Goal: Obtain resource: Download file/media

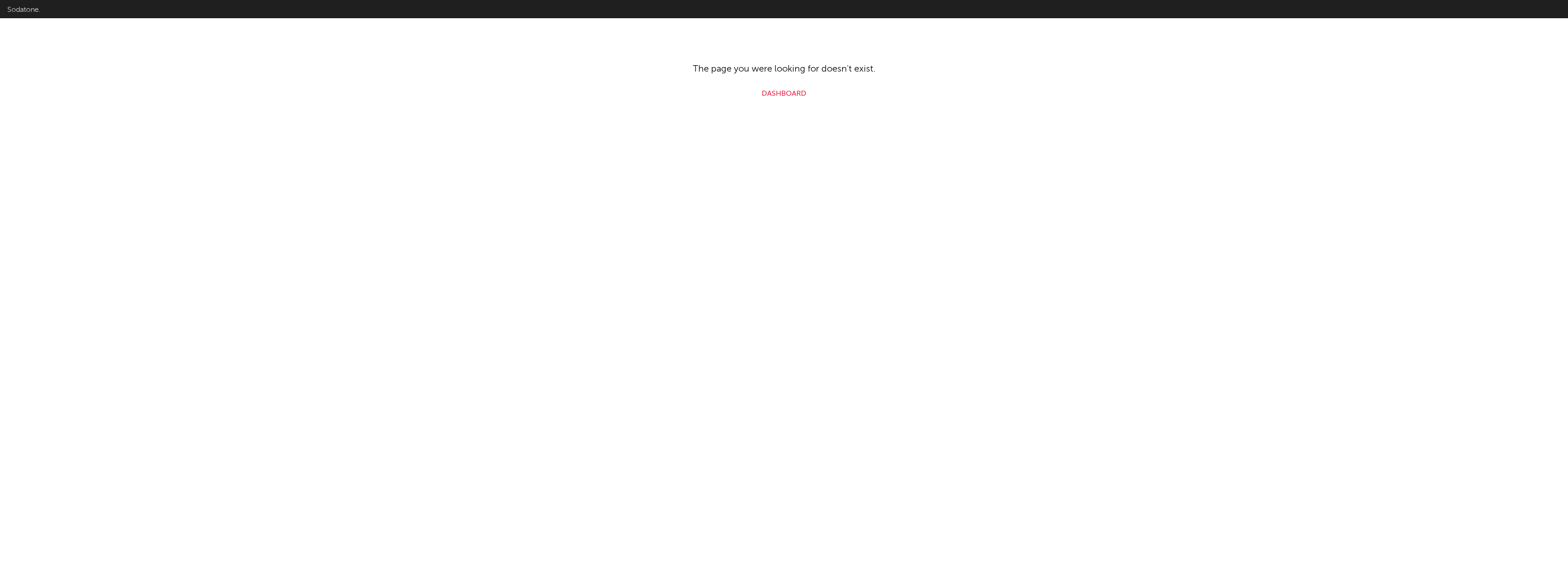
click at [789, 94] on link "Dashboard" at bounding box center [784, 93] width 45 height 11
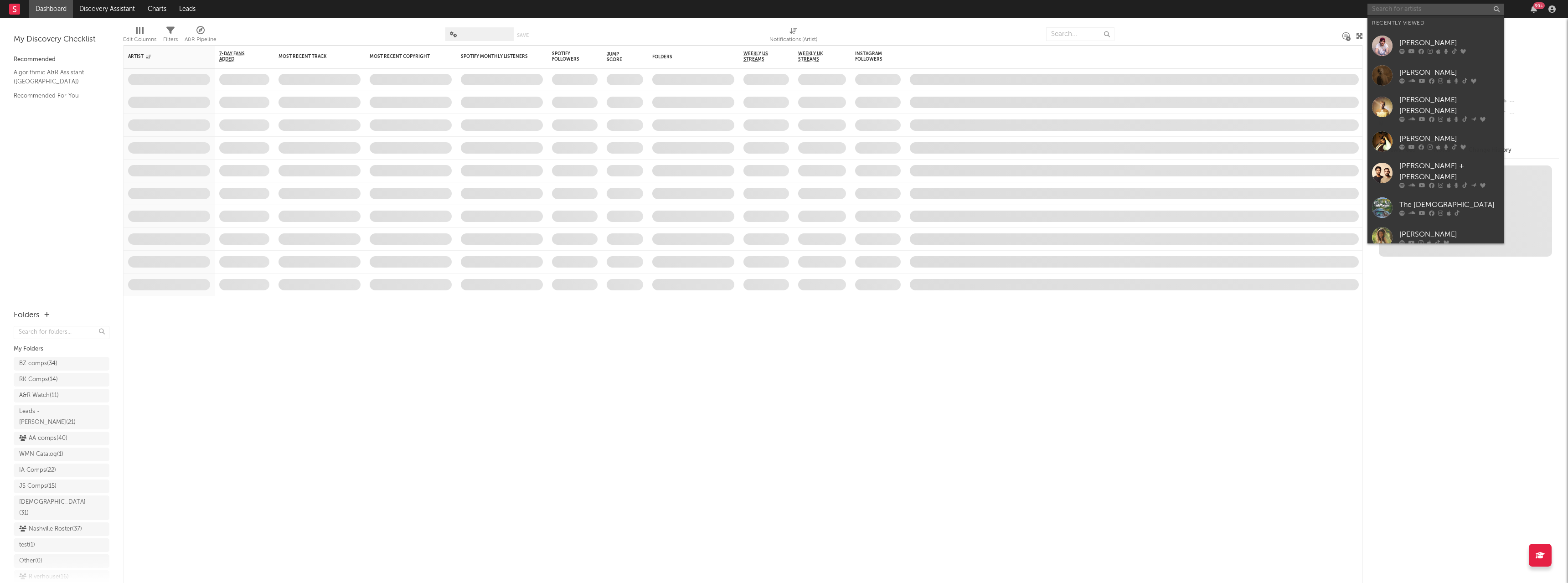
click at [1393, 10] on input "text" at bounding box center [1436, 10] width 137 height 12
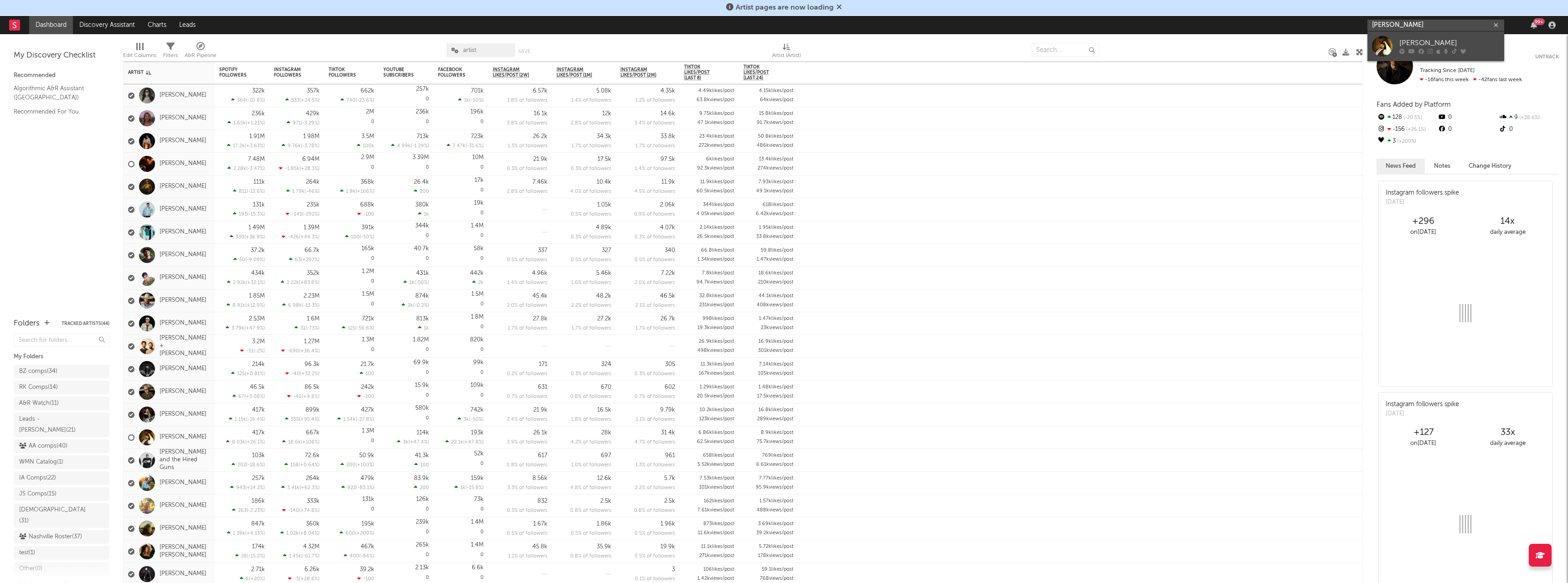
type input "[PERSON_NAME]"
click at [1419, 52] on icon at bounding box center [1421, 51] width 5 height 5
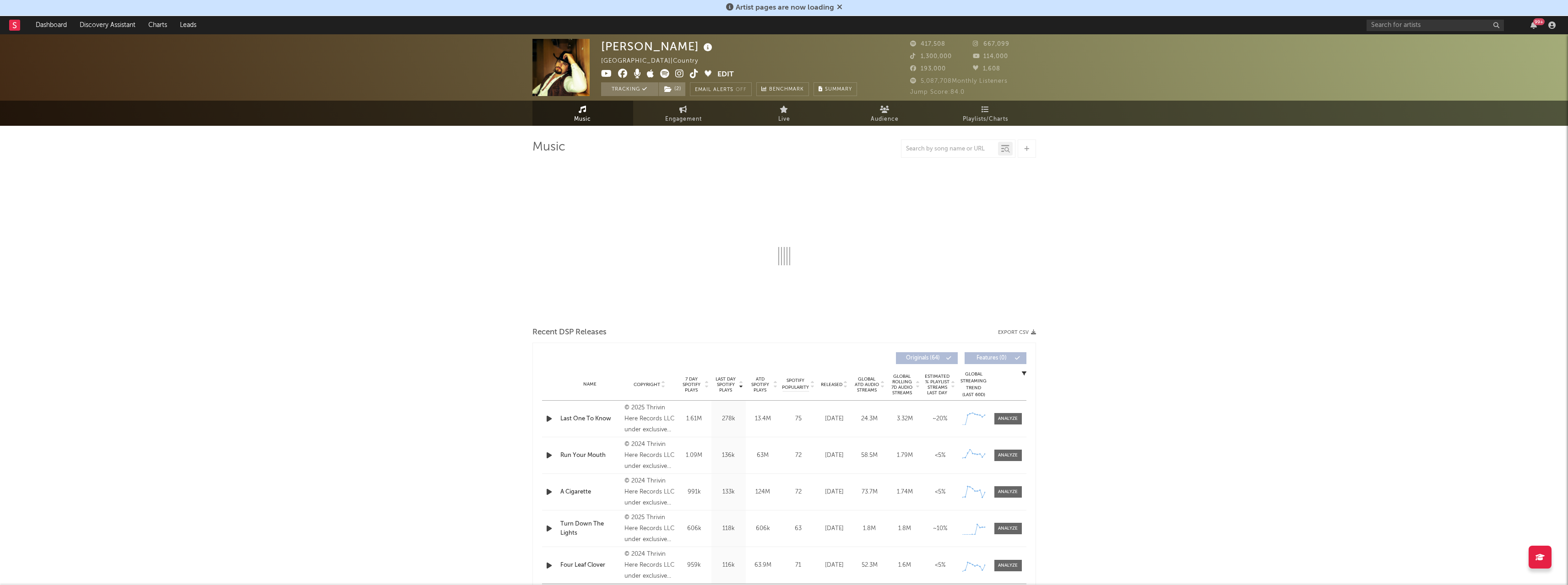
select select "6m"
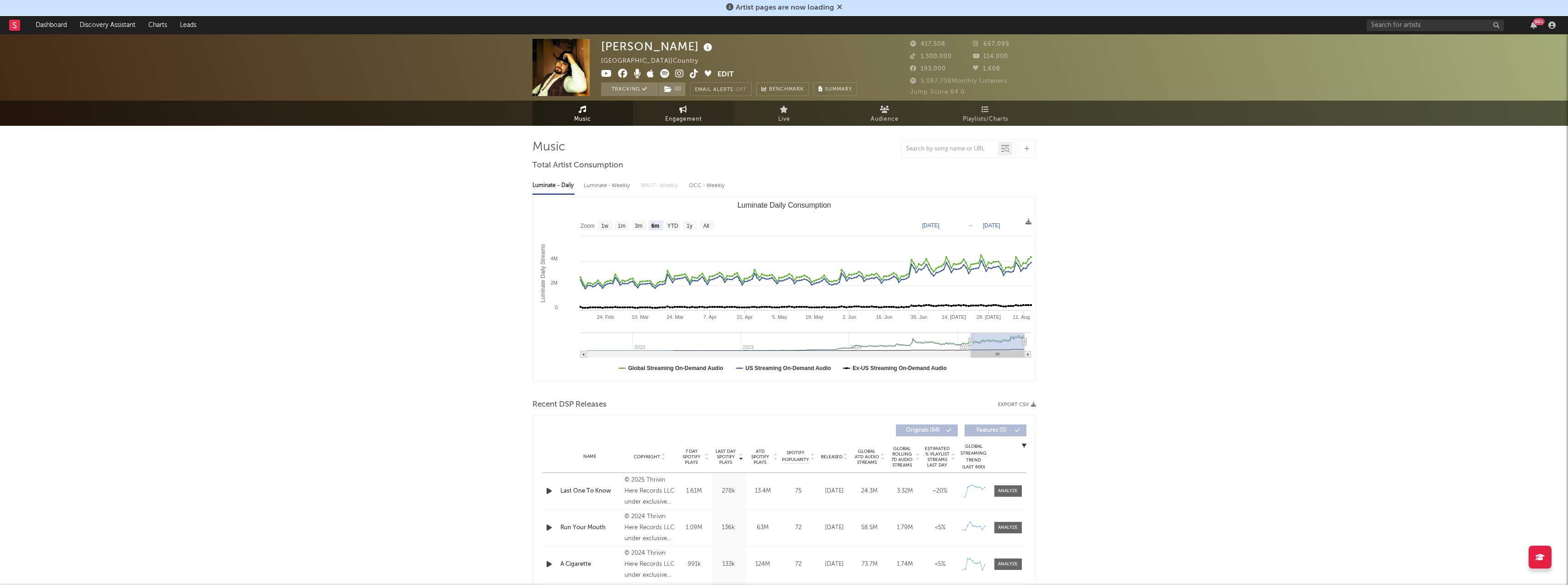
click at [702, 113] on link "Engagement" at bounding box center [683, 113] width 101 height 25
select select "1w"
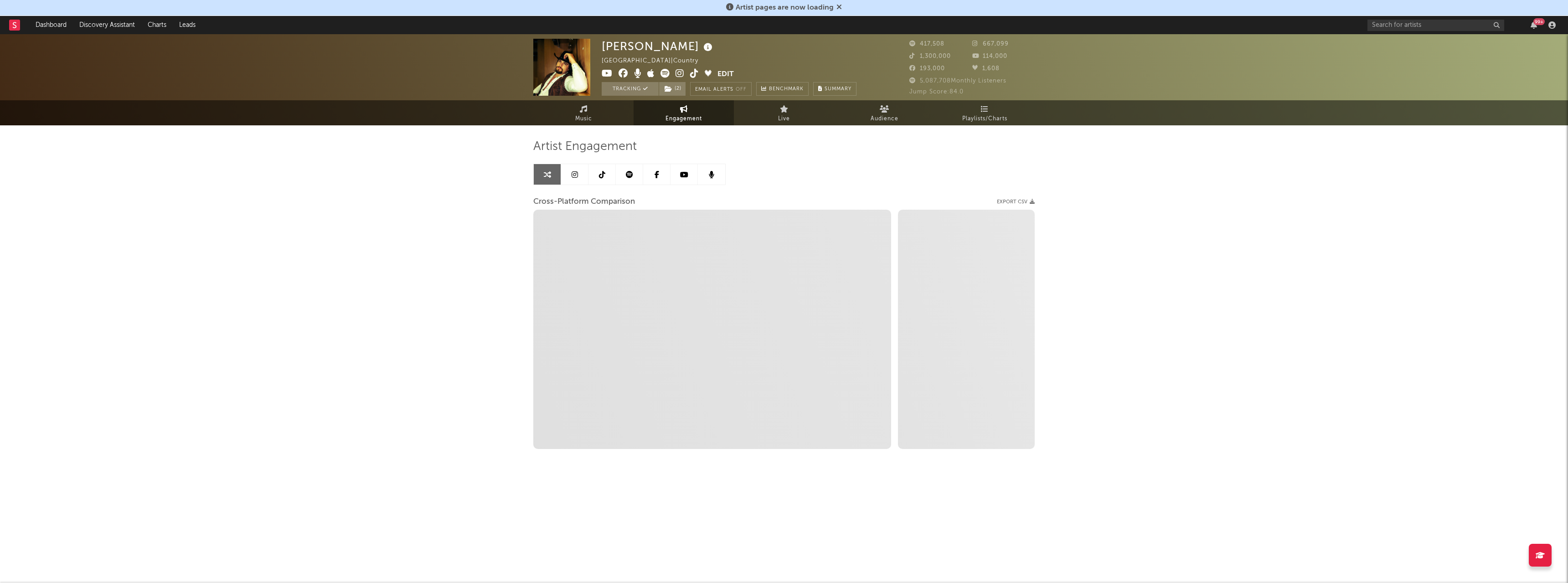
click at [630, 177] on icon at bounding box center [629, 174] width 7 height 7
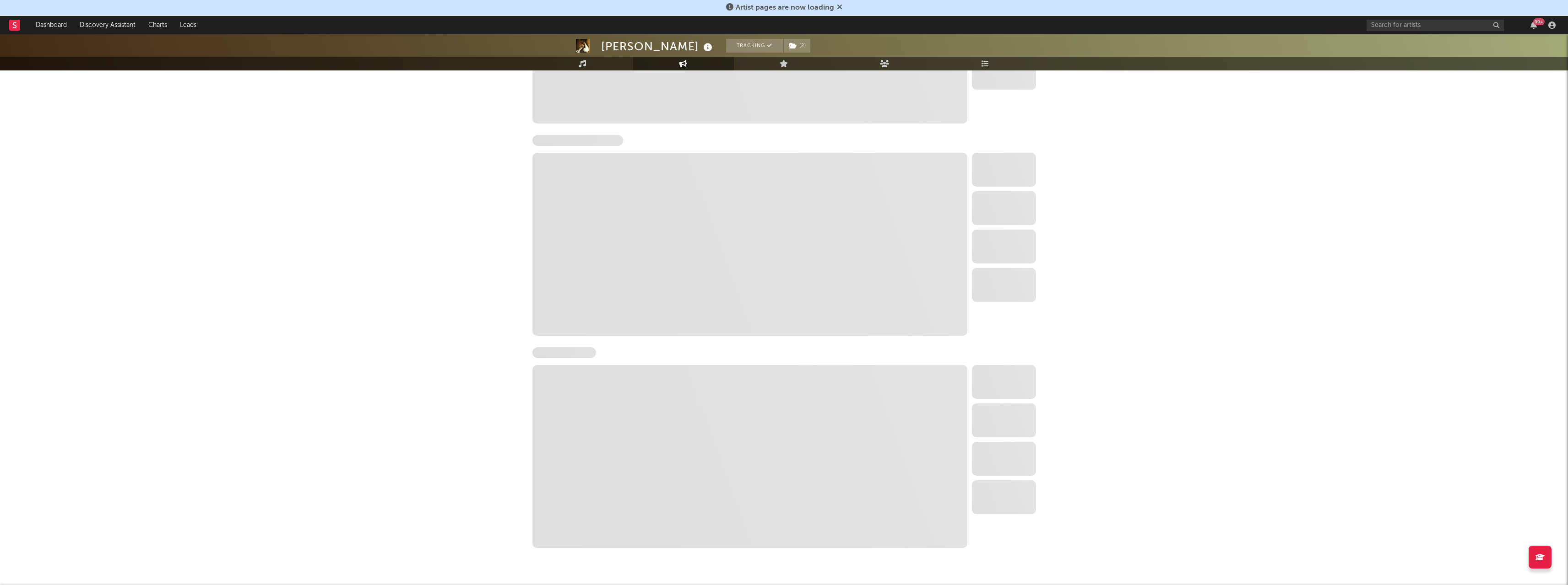
scroll to position [46, 0]
select select "6m"
select select "1w"
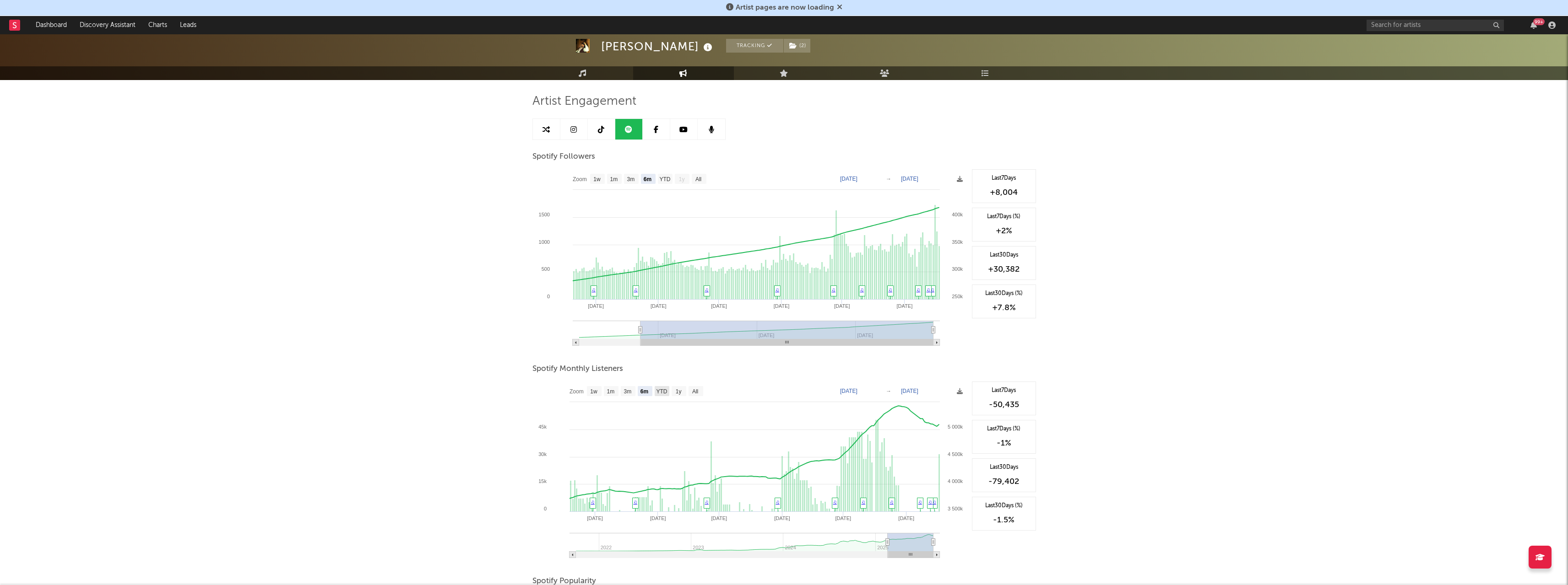
click at [658, 390] on text "YTD" at bounding box center [661, 392] width 11 height 7
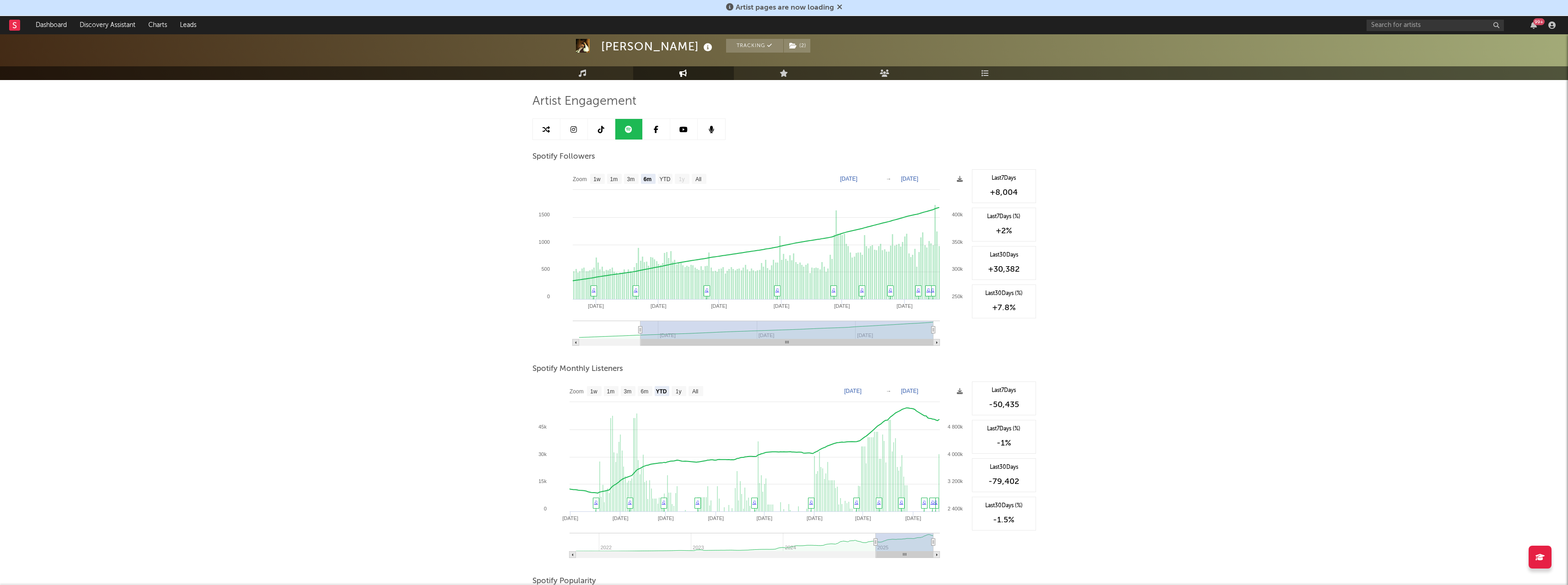
select select "YTD"
type input "[DATE]"
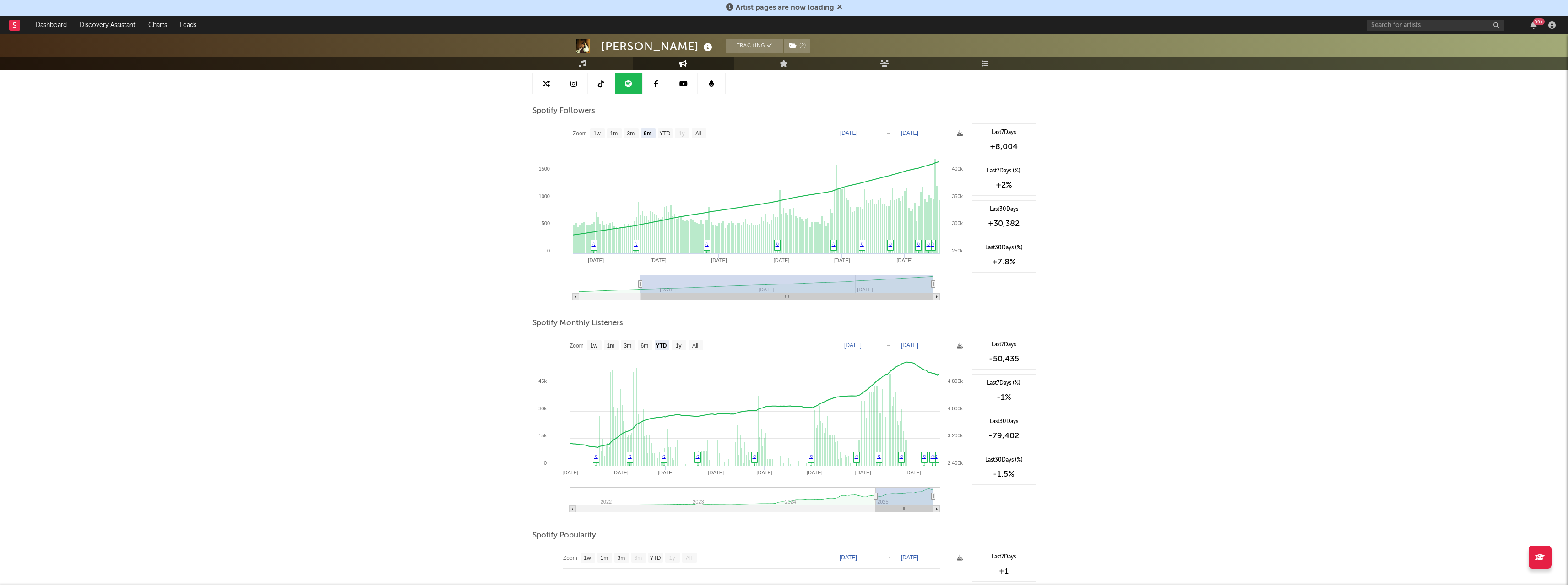
scroll to position [137, 0]
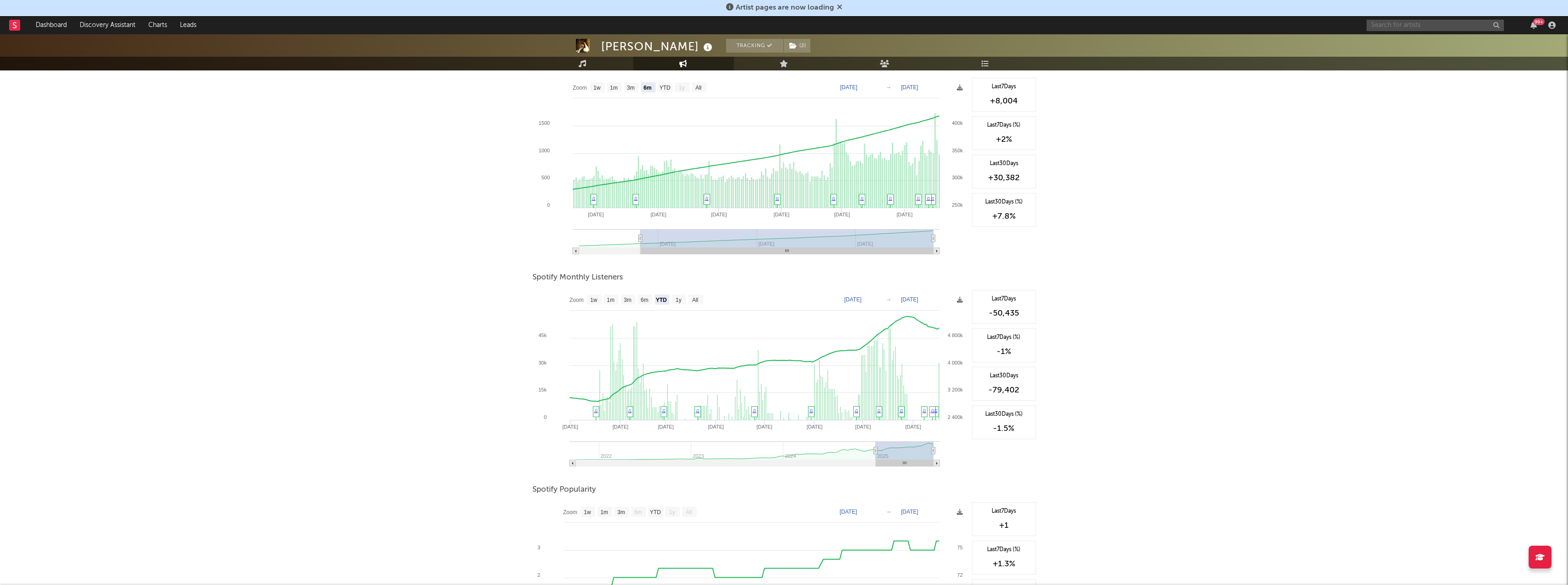
click at [1380, 24] on input "text" at bounding box center [1435, 25] width 138 height 12
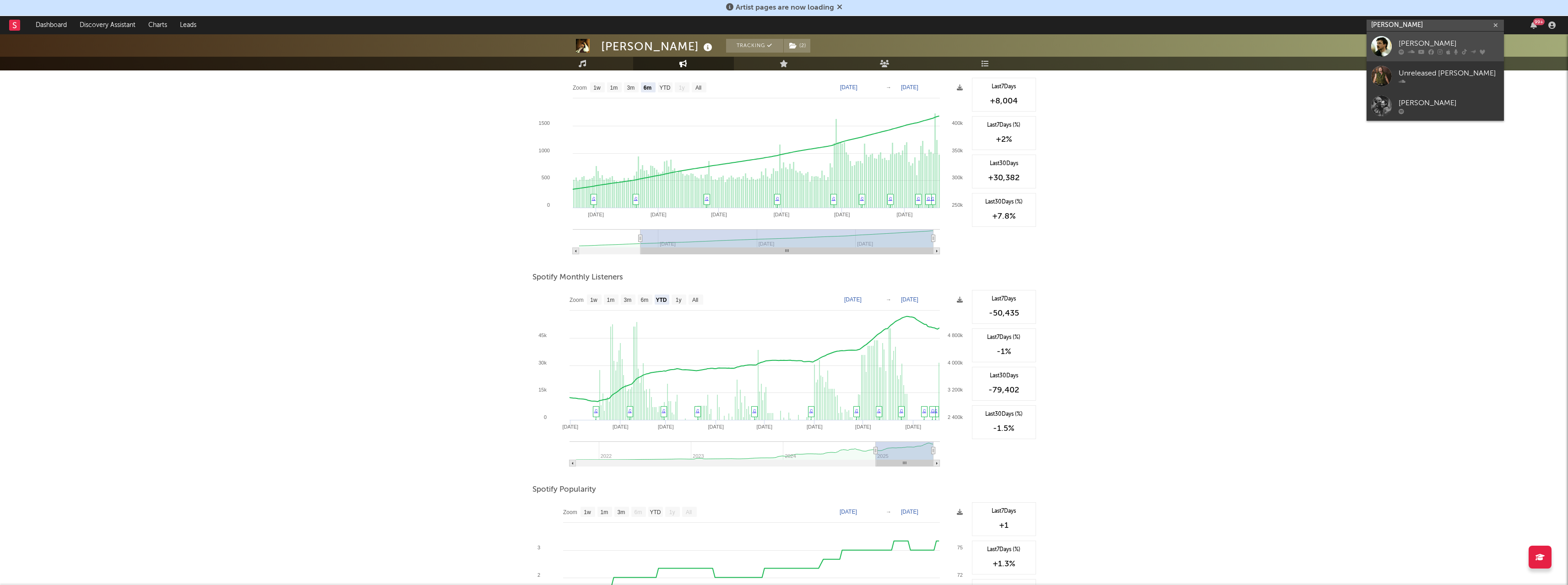
type input "[PERSON_NAME]"
click at [1416, 53] on div at bounding box center [1449, 51] width 101 height 5
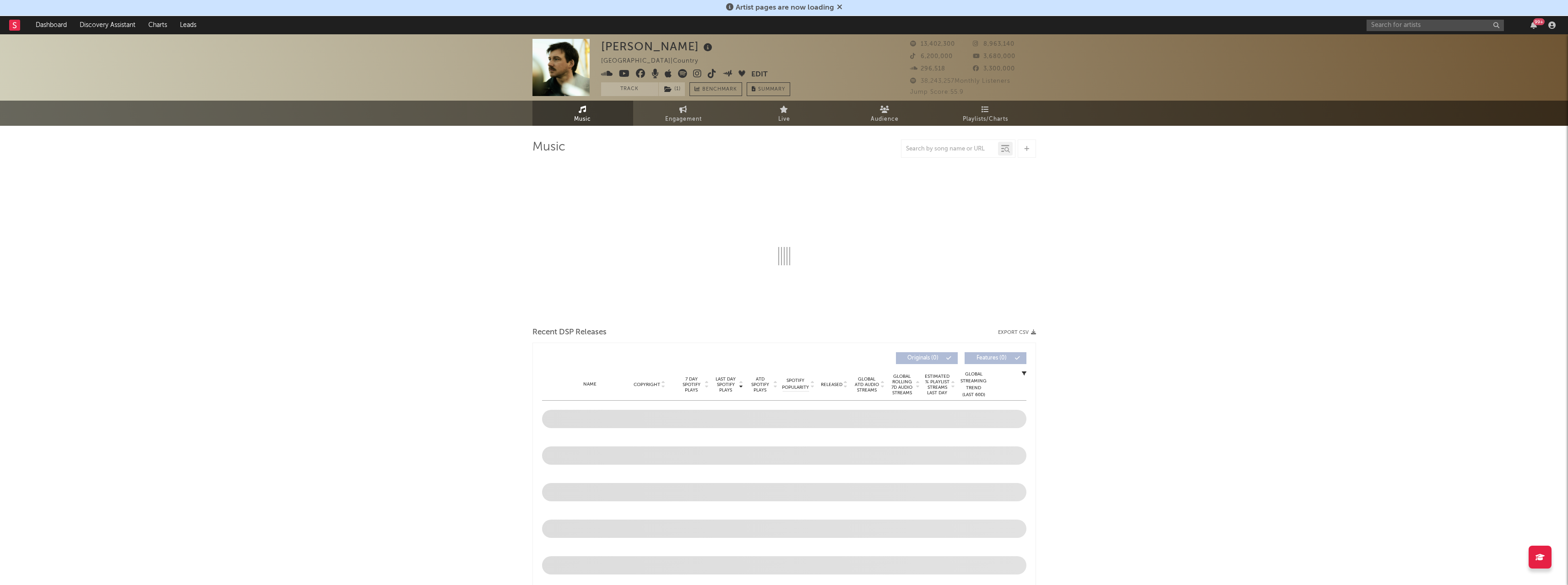
select select "6m"
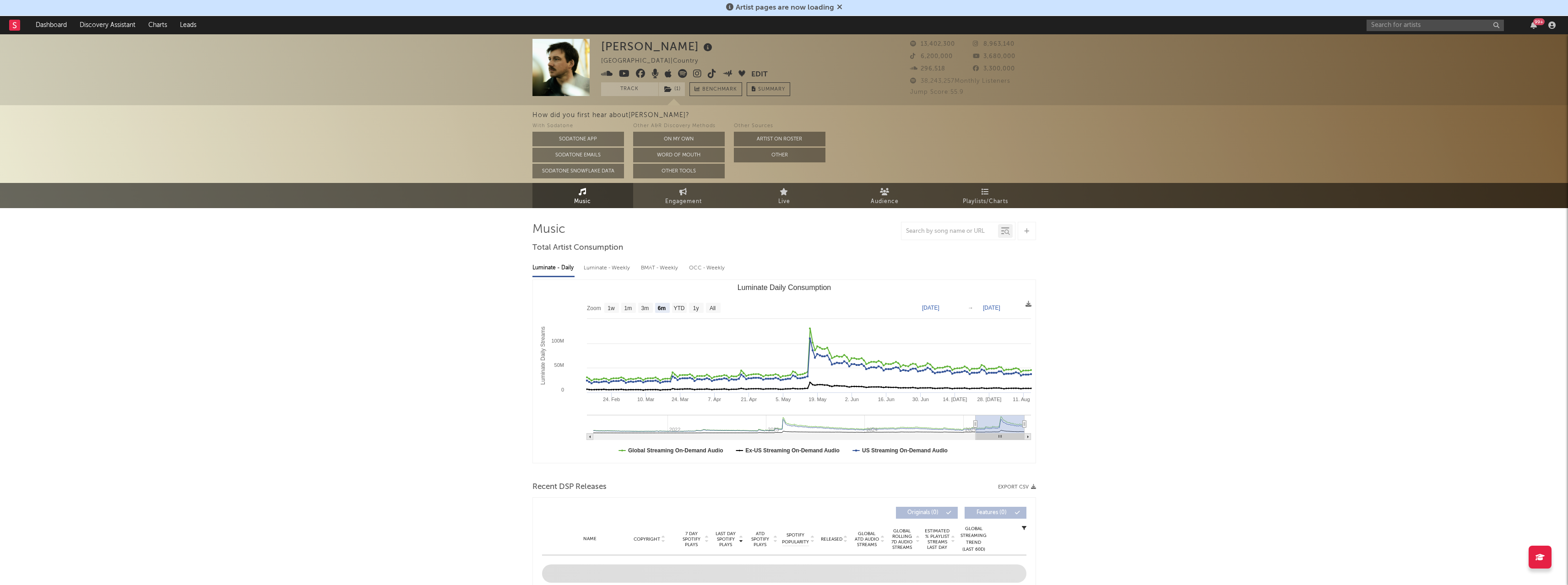
select select "6m"
click at [697, 197] on span "Engagement" at bounding box center [683, 201] width 37 height 11
select select "1w"
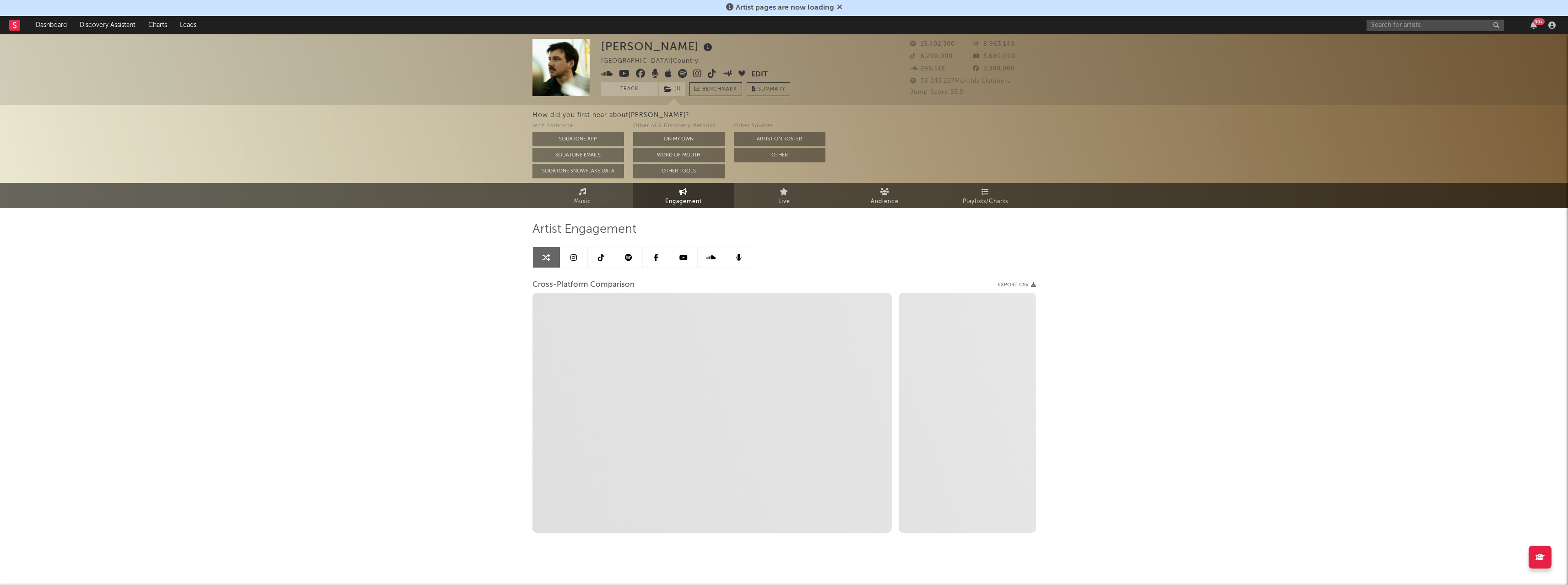
click at [624, 257] on link at bounding box center [629, 257] width 27 height 21
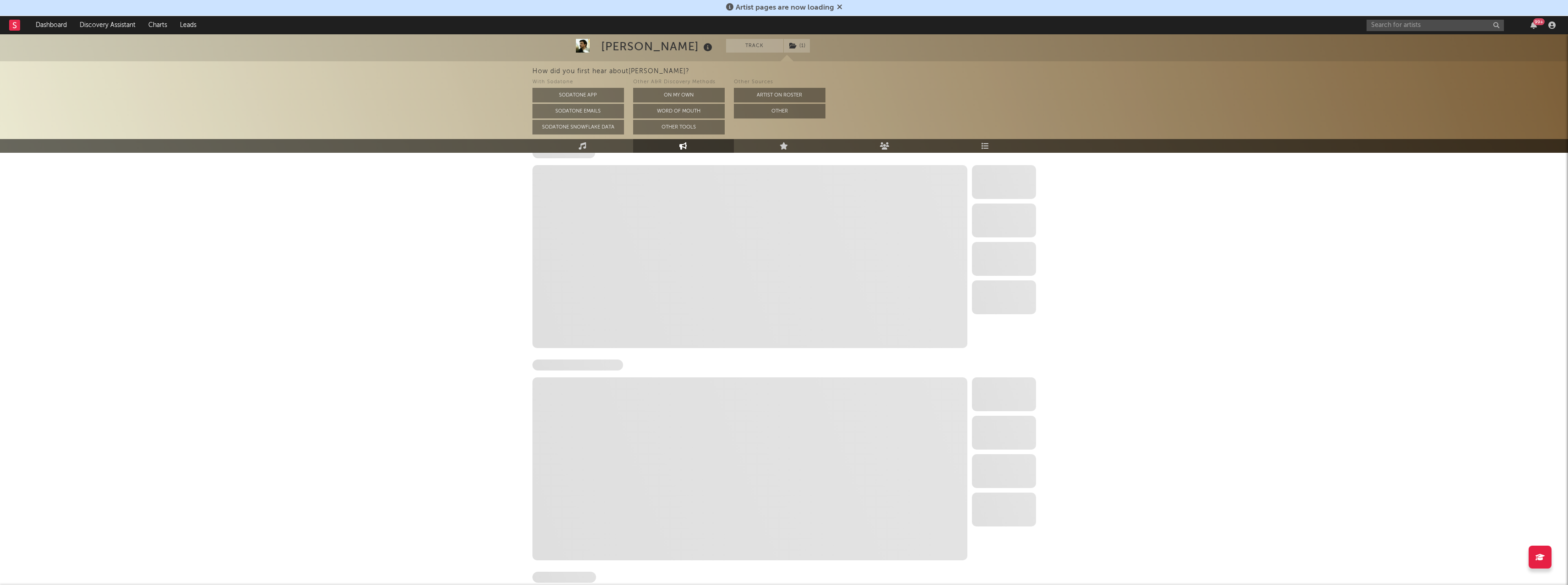
scroll to position [137, 0]
select select "6m"
select select "1w"
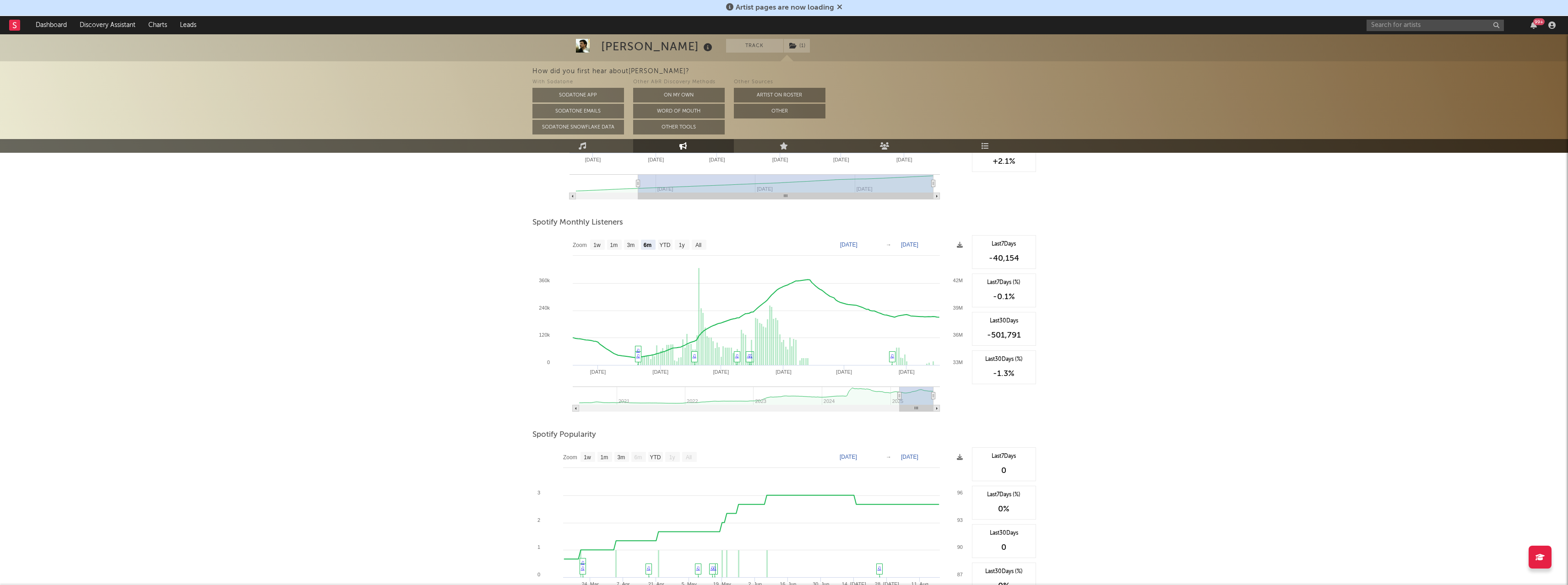
scroll to position [229, 0]
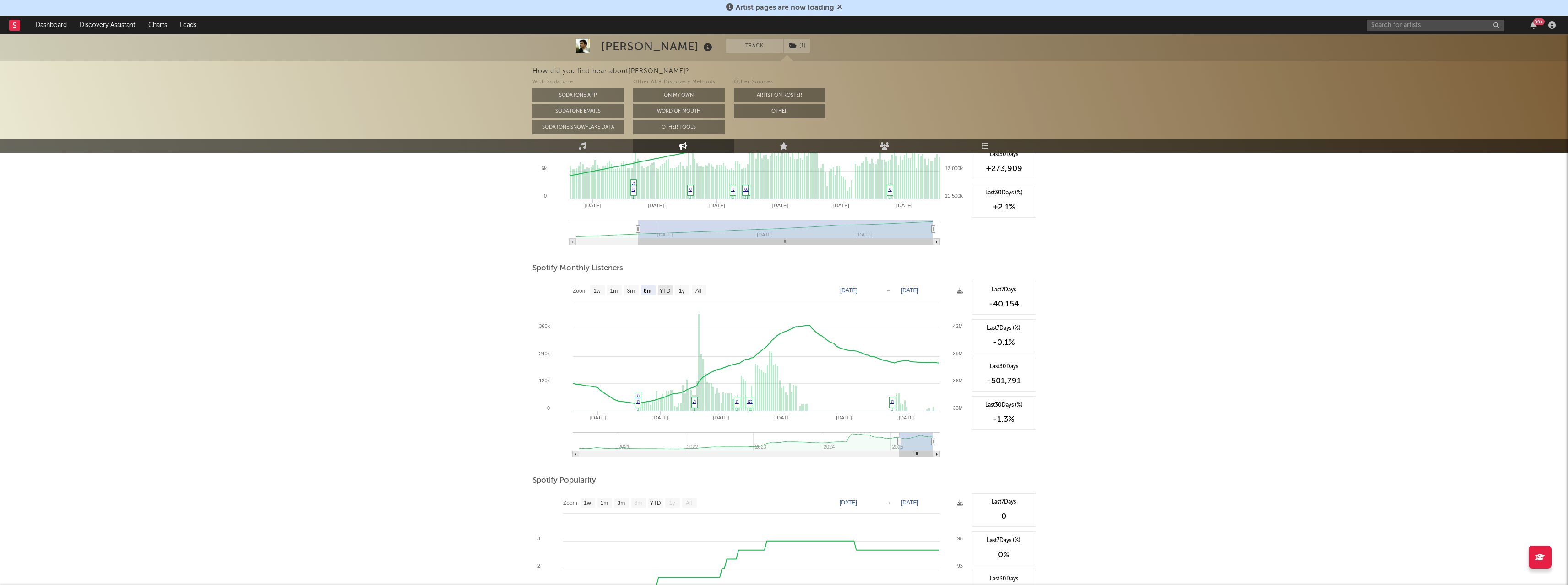
click at [663, 290] on text "YTD" at bounding box center [664, 291] width 11 height 7
select select "YTD"
type input "[DATE]"
click at [394, 362] on div "[PERSON_NAME] Track ( 1 ) [GEOGRAPHIC_DATA] | Country Edit Track ( 1 ) Benchmar…" at bounding box center [784, 273] width 1568 height 935
click at [1381, 25] on input "text" at bounding box center [1435, 25] width 138 height 12
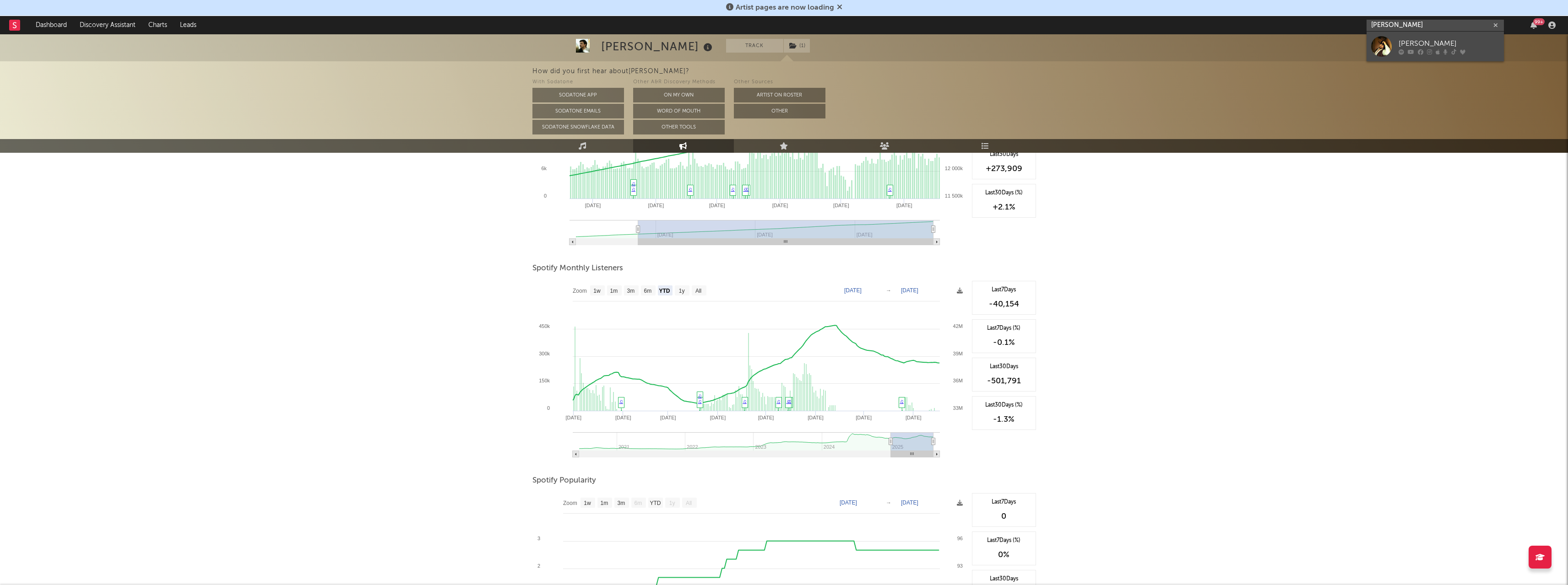
type input "[PERSON_NAME]"
click at [1387, 44] on div at bounding box center [1382, 46] width 21 height 21
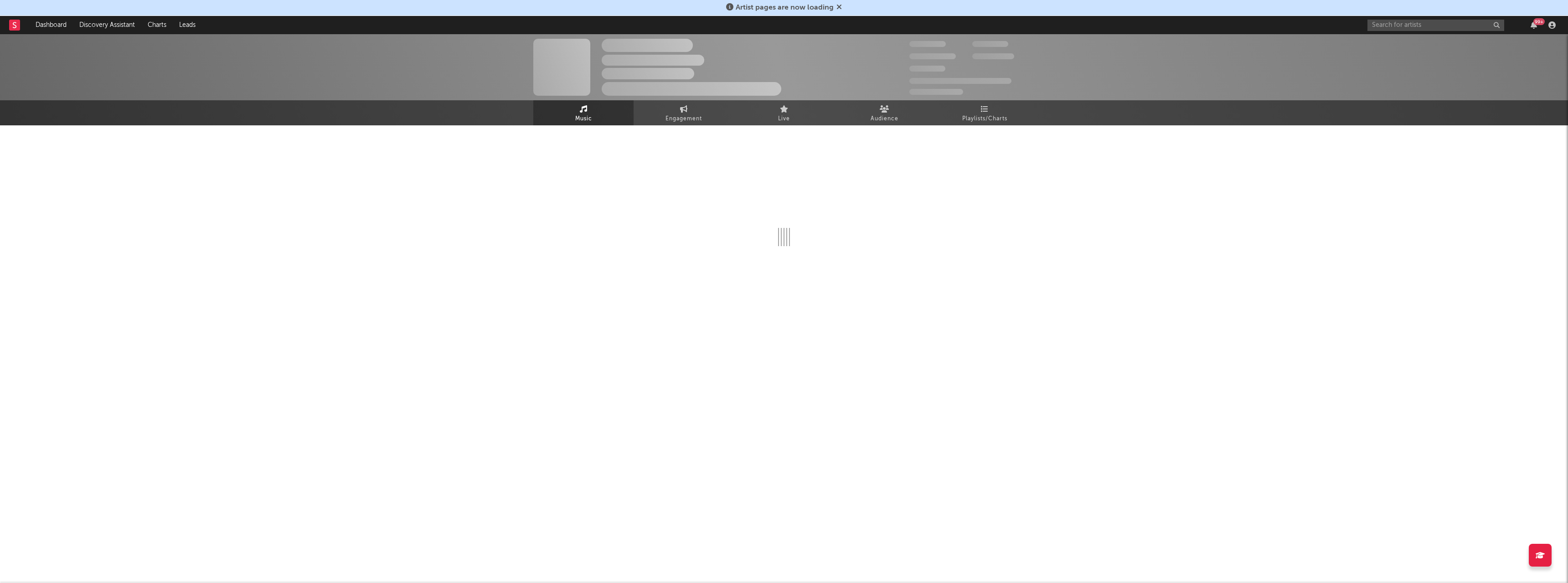
select select "6m"
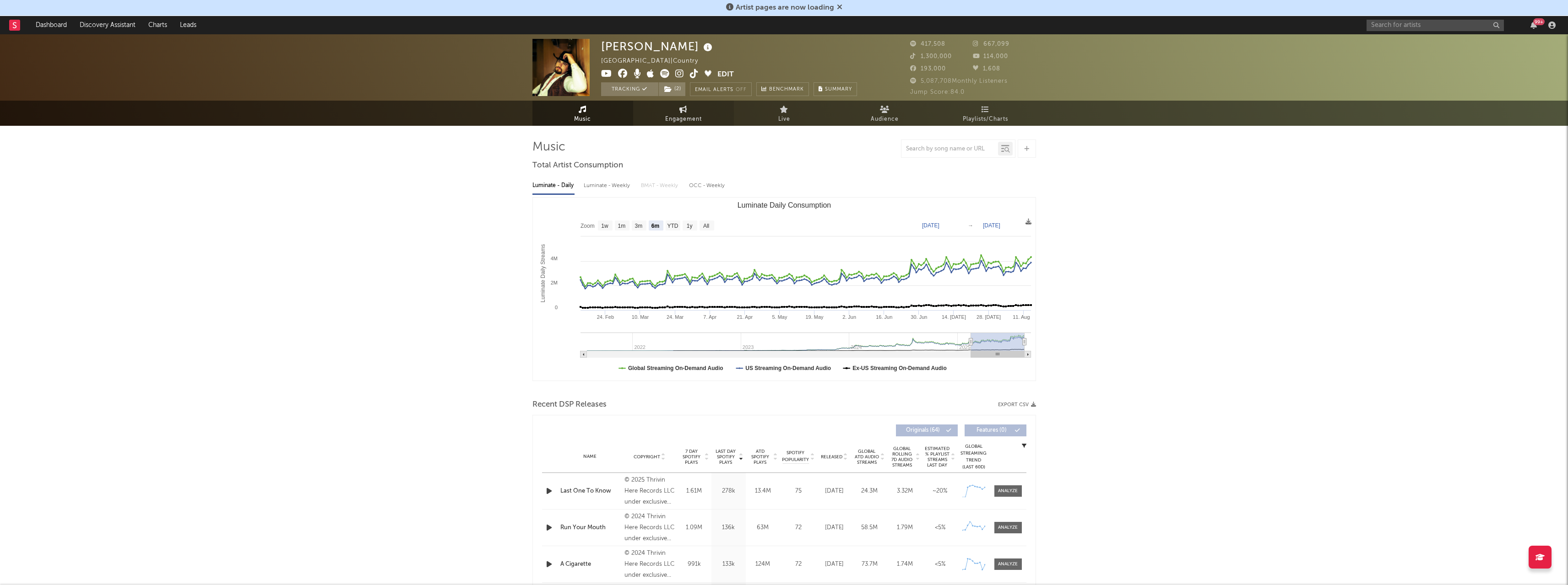
click at [674, 115] on span "Engagement" at bounding box center [683, 119] width 37 height 11
select select "1w"
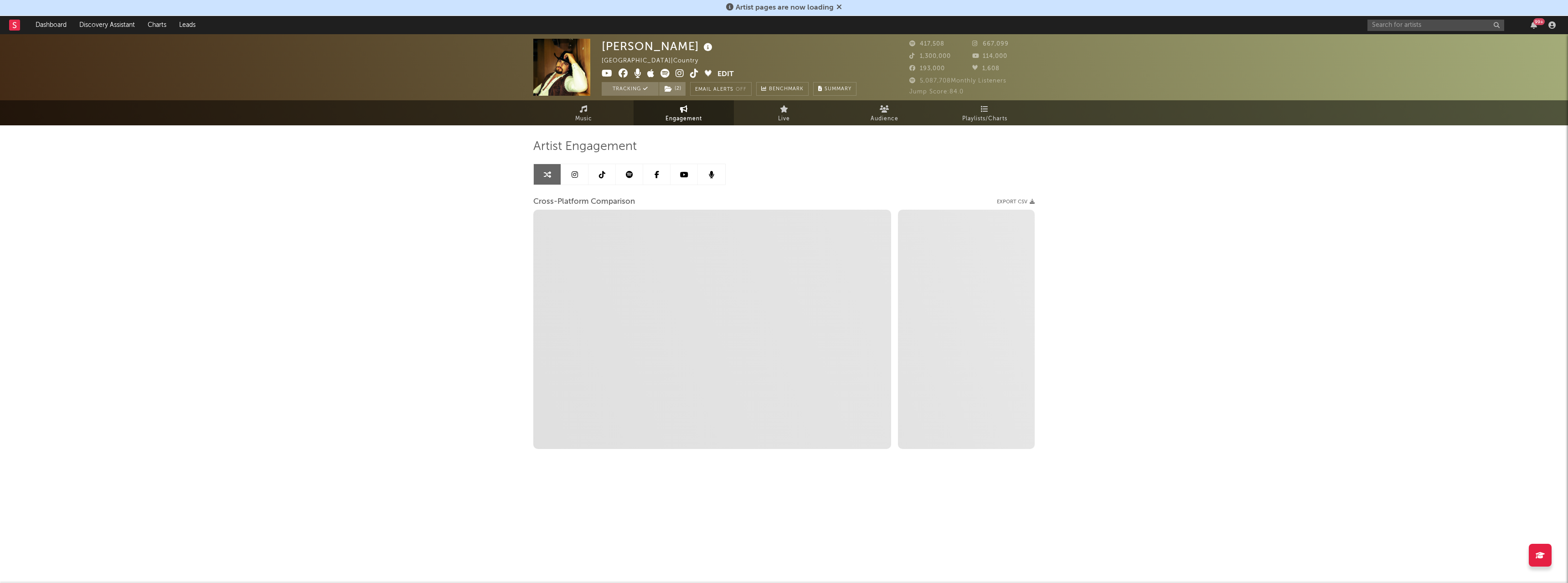
click at [637, 177] on link at bounding box center [630, 175] width 27 height 21
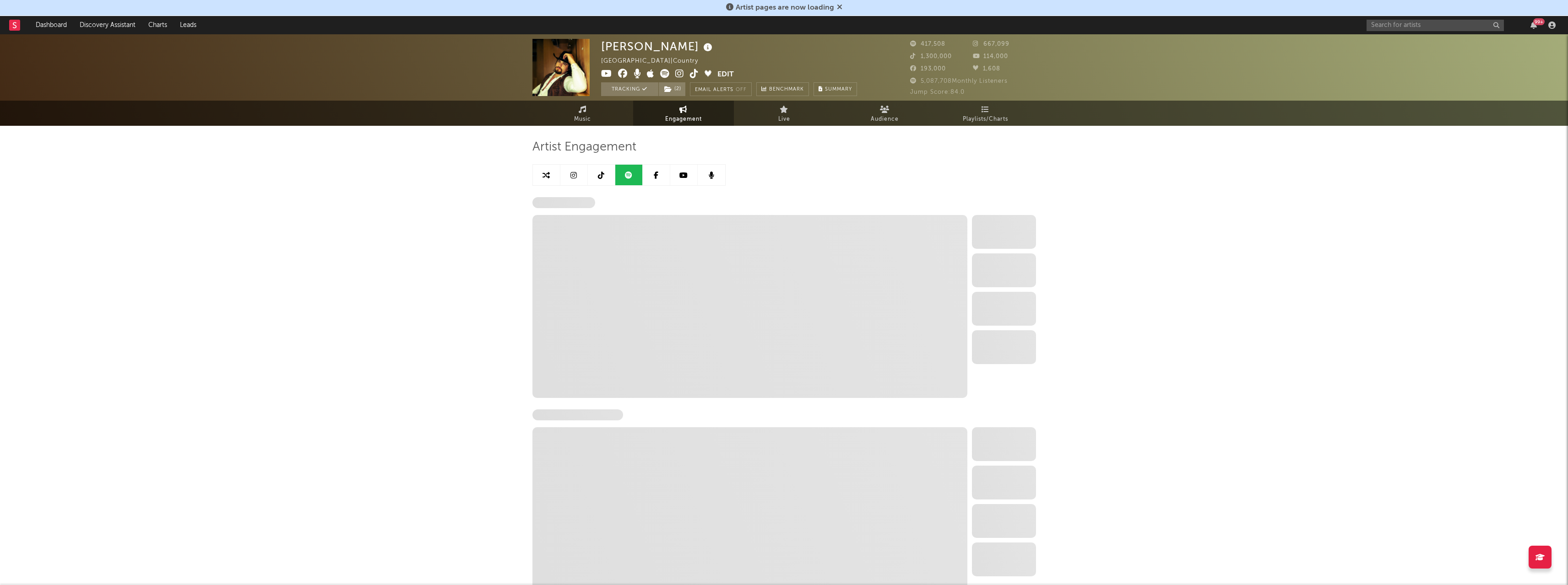
select select "6m"
select select "1w"
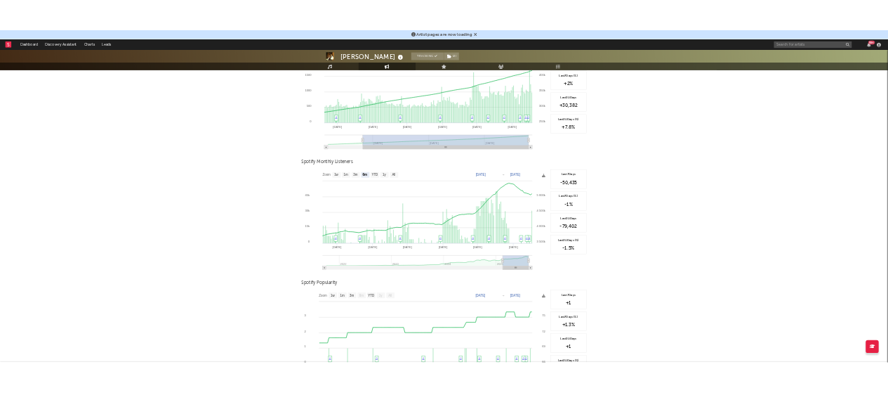
scroll to position [281, 0]
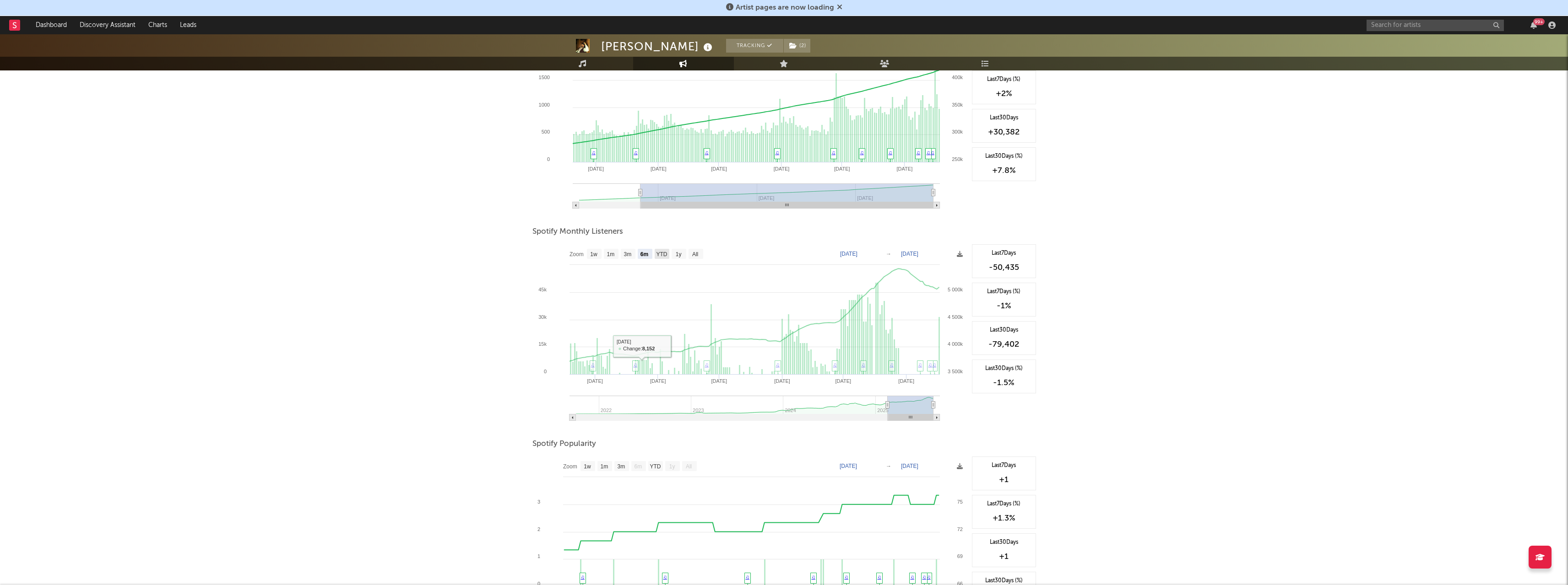
click at [660, 255] on text "YTD" at bounding box center [661, 255] width 11 height 7
select select "YTD"
type input "[DATE]"
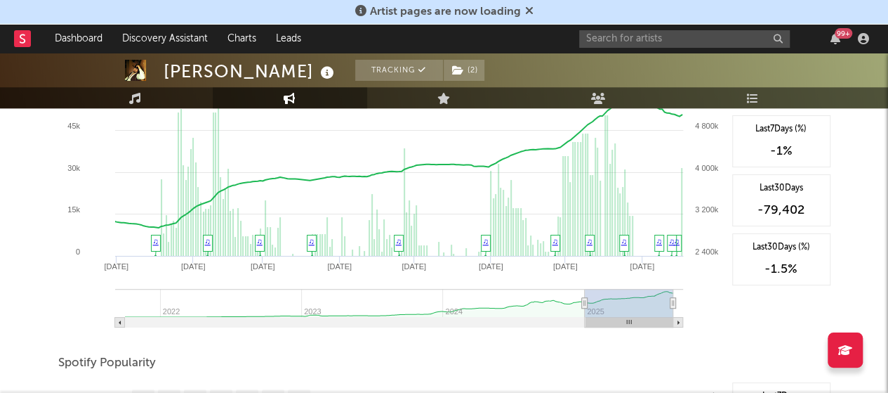
scroll to position [632, 0]
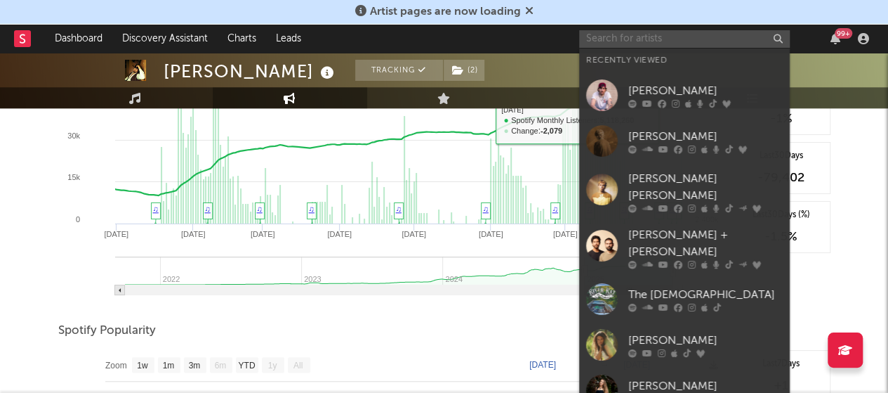
click at [673, 39] on input "text" at bounding box center [684, 39] width 211 height 18
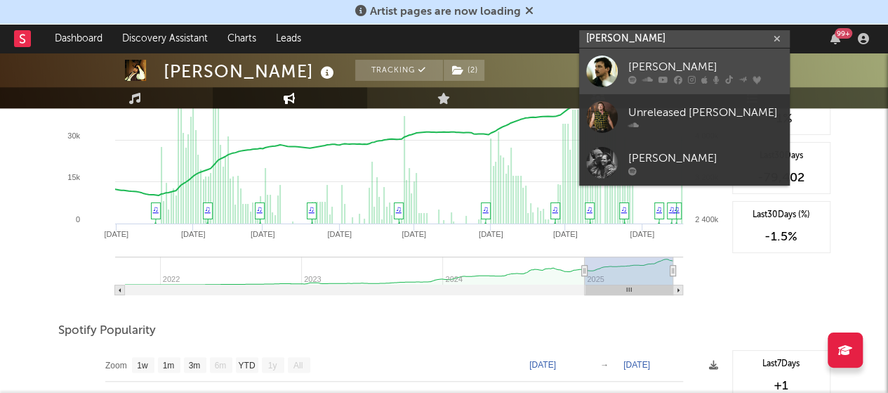
type input "[PERSON_NAME]"
click at [678, 79] on icon at bounding box center [678, 79] width 8 height 8
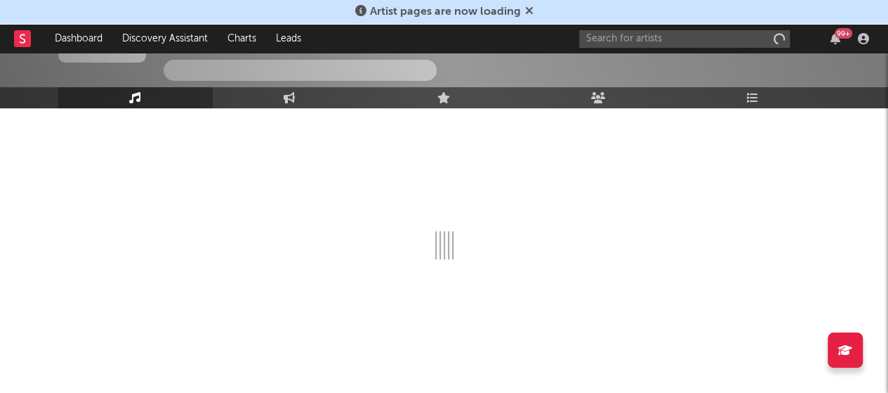
scroll to position [119, 0]
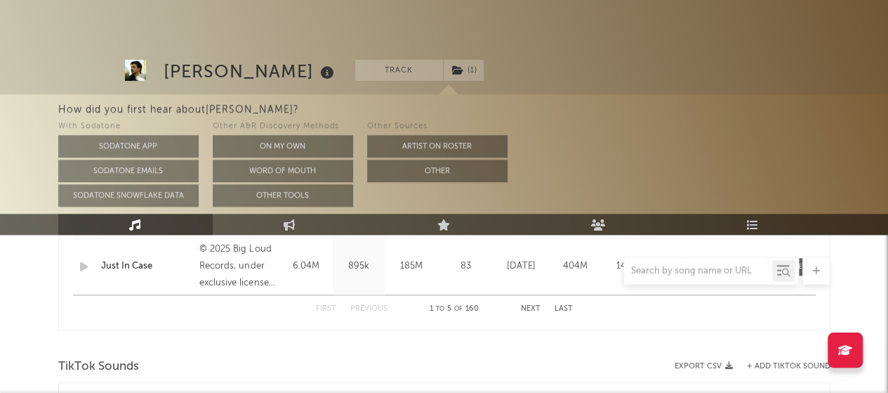
select select "6m"
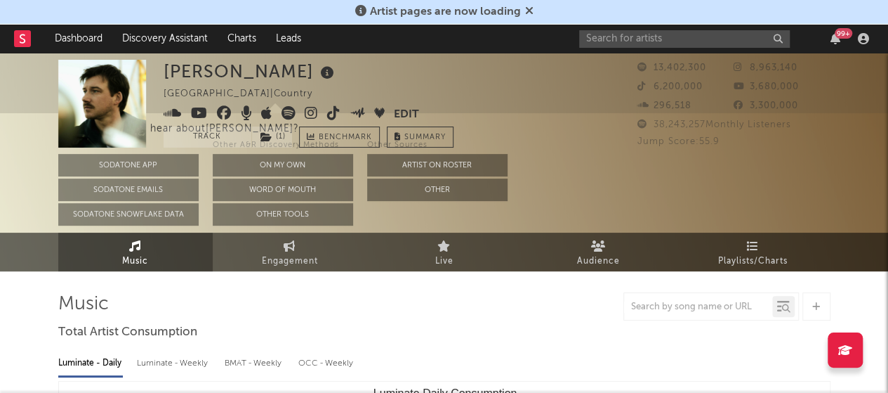
scroll to position [0, 0]
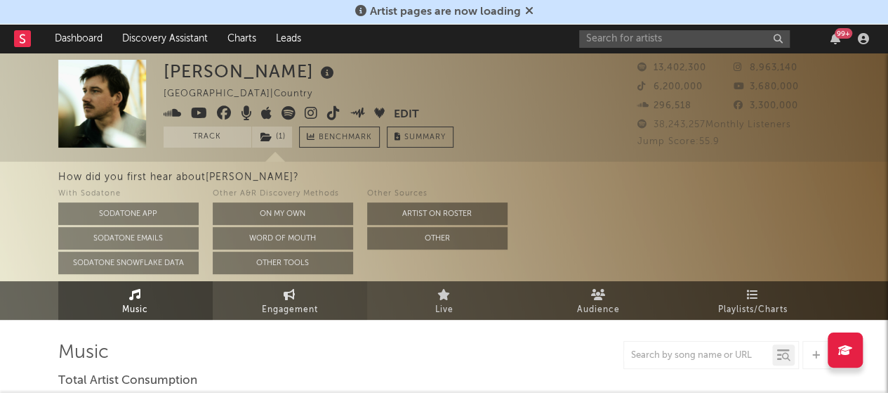
click at [294, 294] on icon at bounding box center [290, 294] width 12 height 11
select select "1w"
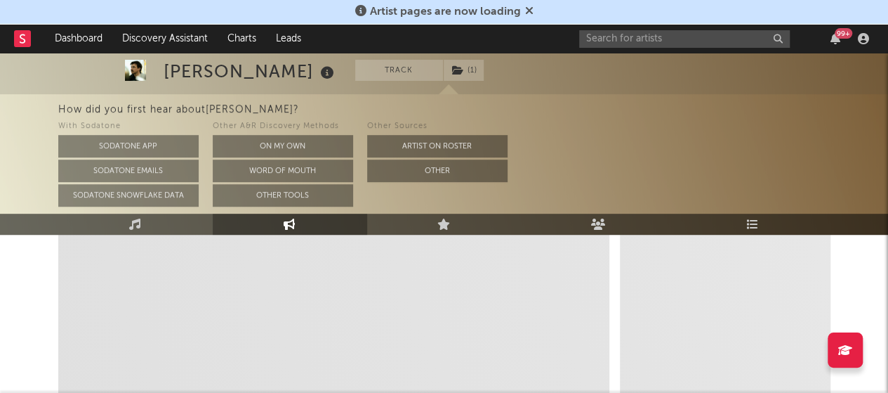
scroll to position [140, 0]
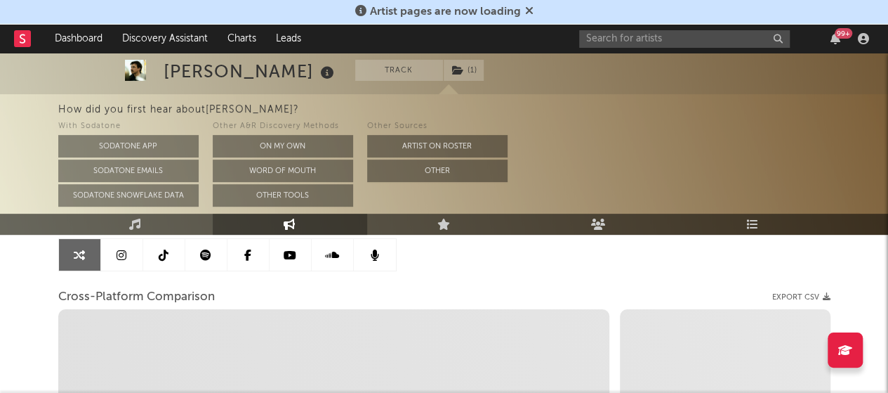
click at [202, 256] on icon at bounding box center [205, 254] width 11 height 11
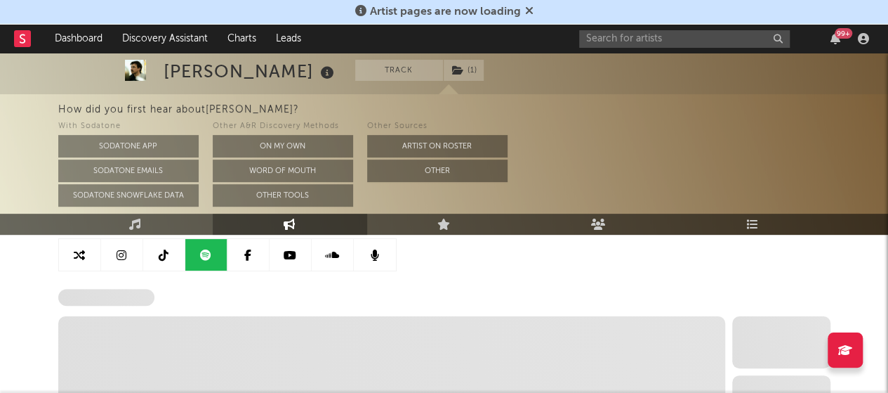
select select "6m"
select select "1w"
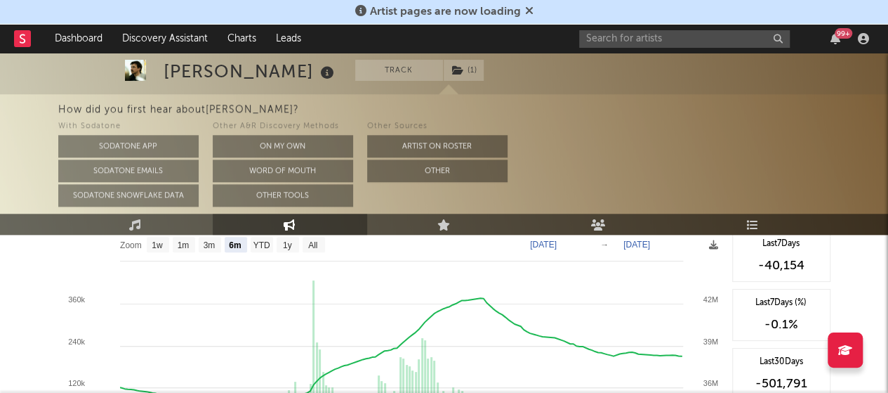
scroll to position [562, 0]
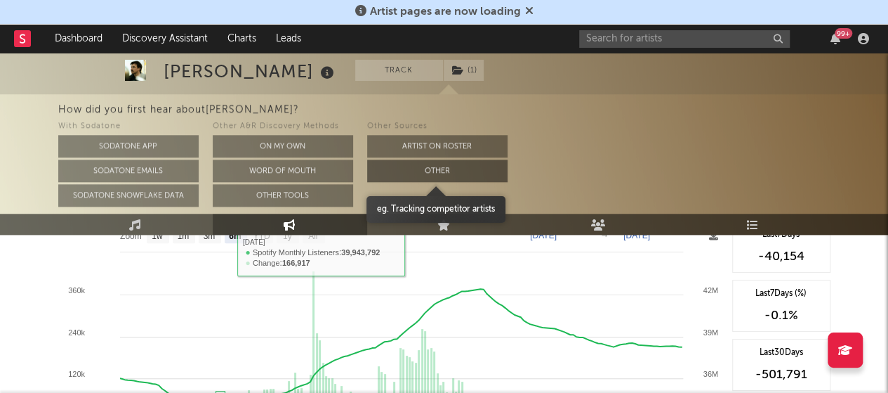
click at [445, 170] on button "Other" at bounding box center [437, 170] width 140 height 22
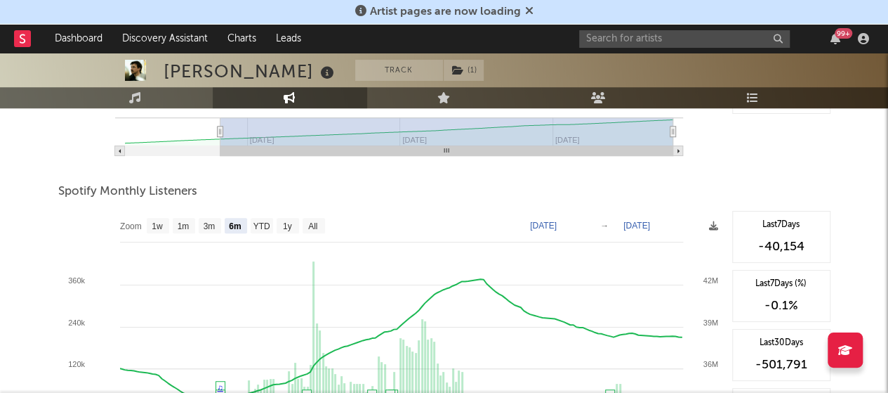
scroll to position [435, 0]
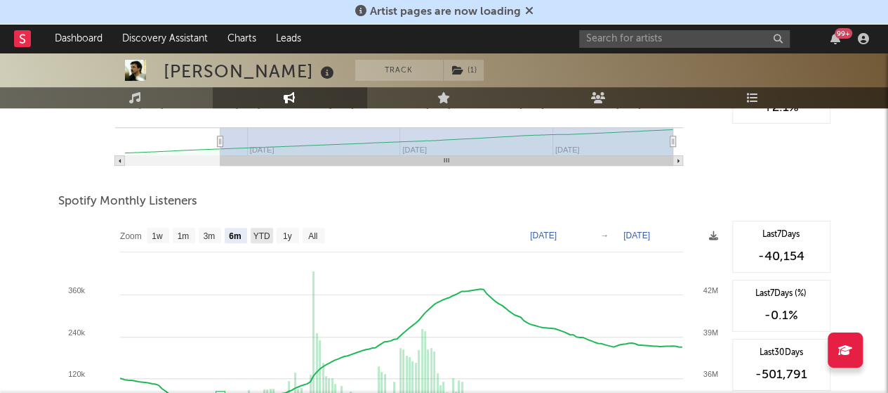
click at [270, 237] on text "YTD" at bounding box center [261, 236] width 17 height 10
select select "YTD"
type input "[DATE]"
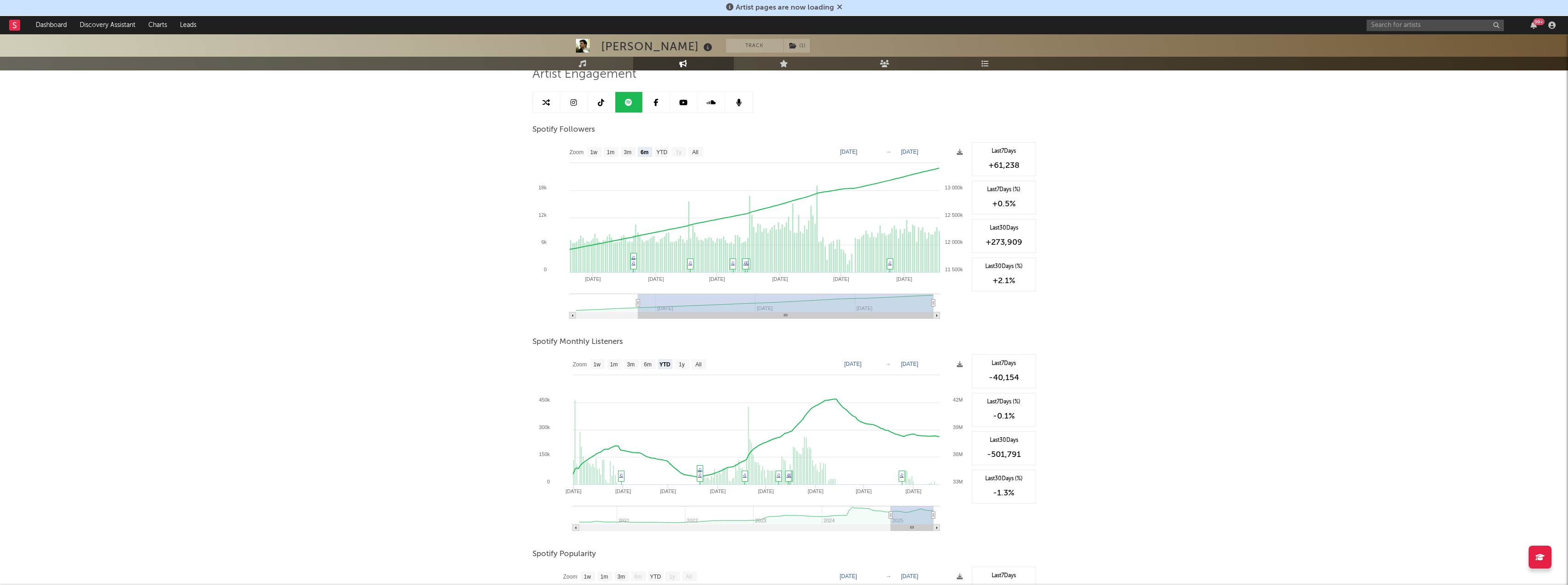
scroll to position [0, 0]
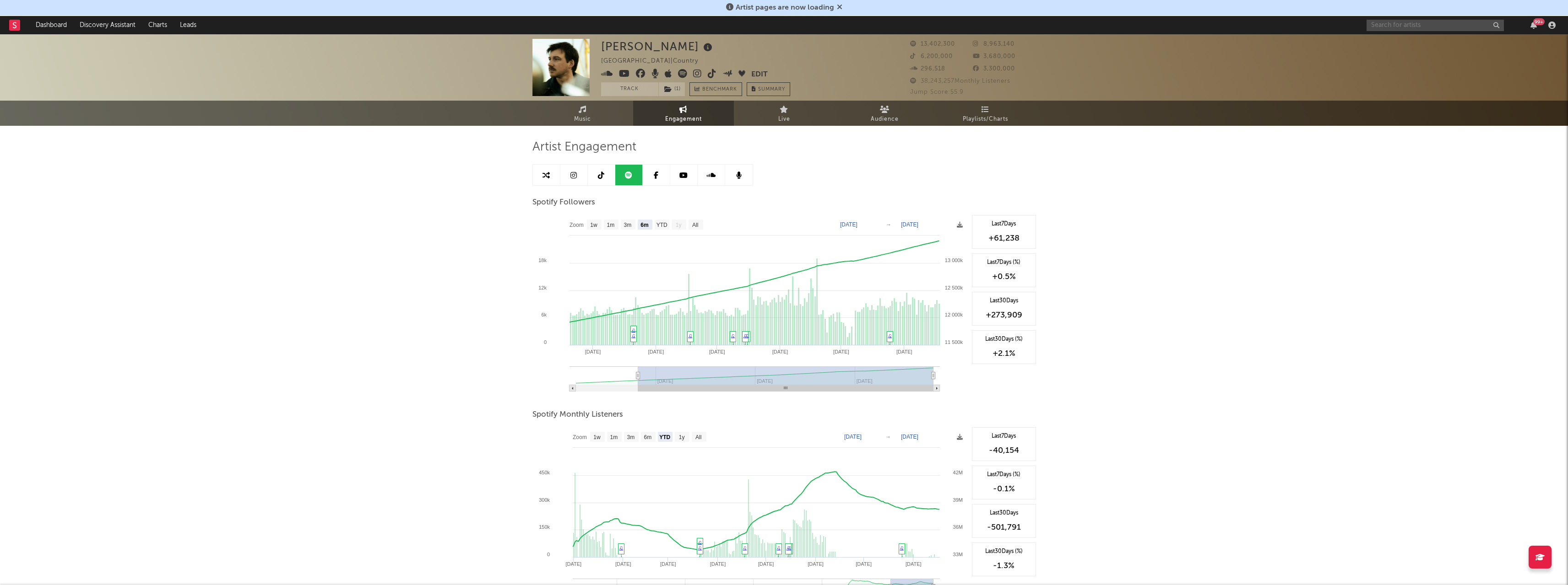
click at [1409, 21] on input "text" at bounding box center [1435, 25] width 138 height 12
click at [840, 9] on icon at bounding box center [840, 7] width 5 height 7
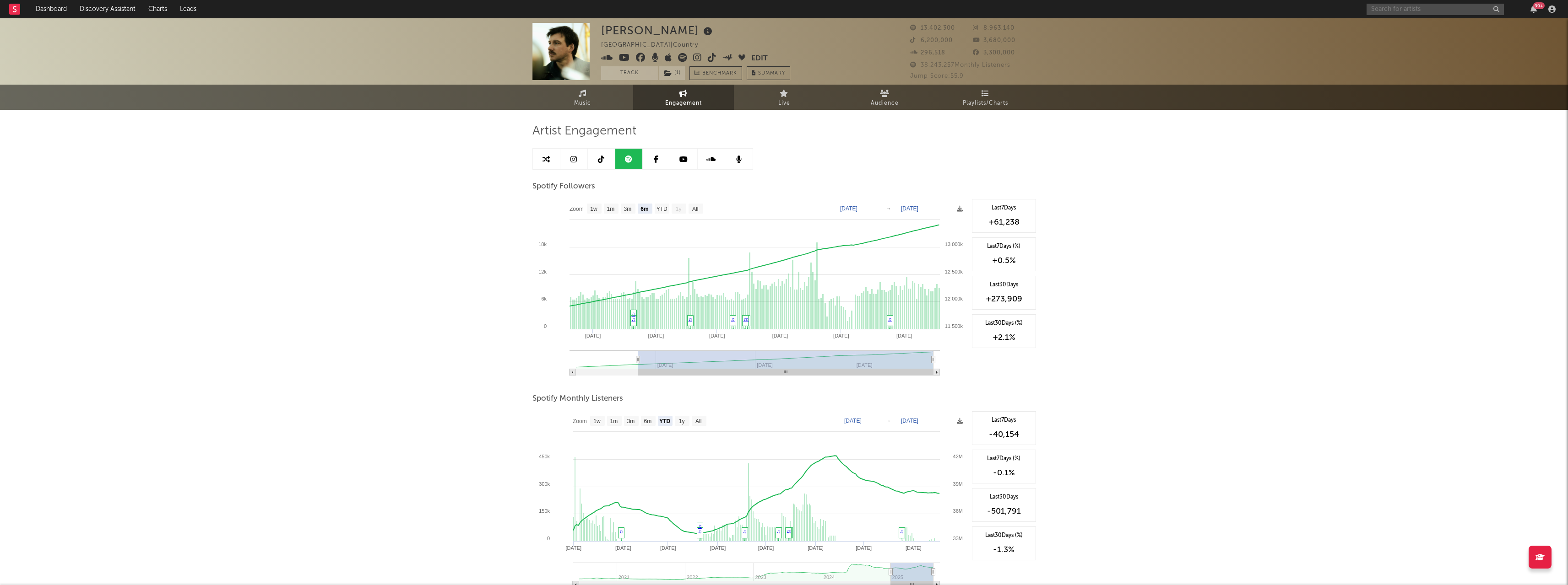
click at [1445, 10] on input "text" at bounding box center [1435, 10] width 138 height 12
type input "[PERSON_NAME] westb"
click at [1440, 42] on icon at bounding box center [1440, 45] width 5 height 5
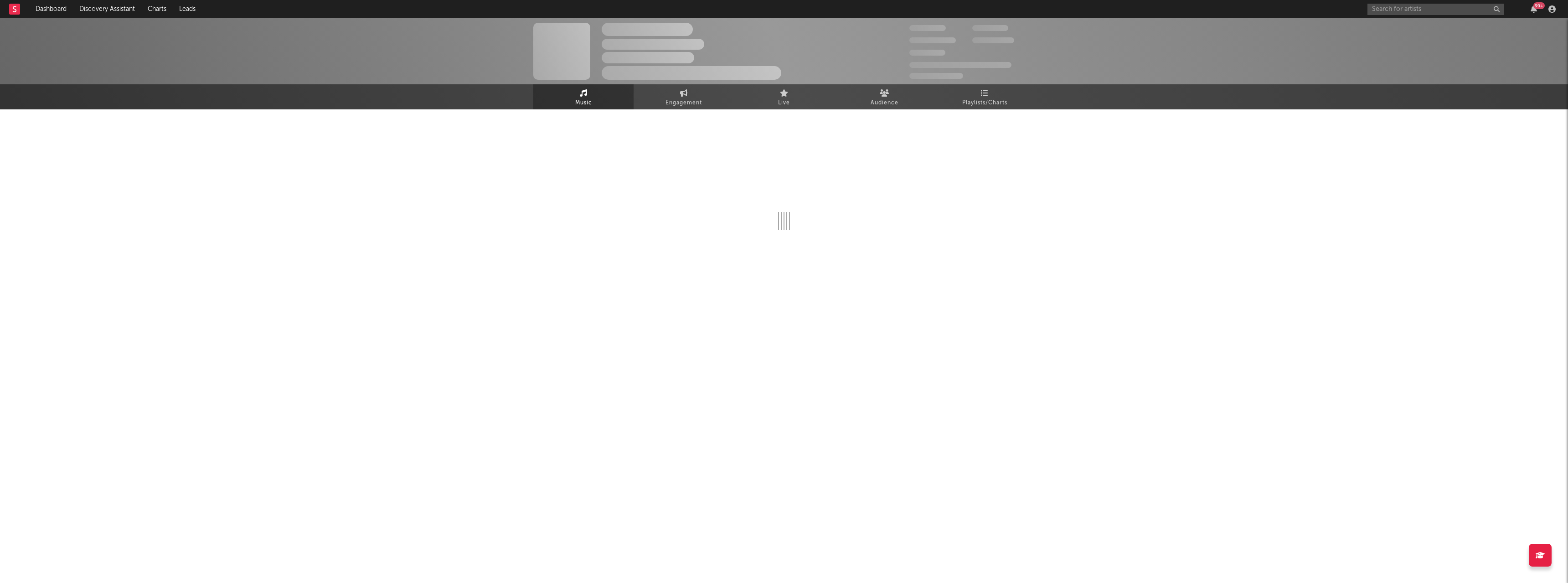
select select "6m"
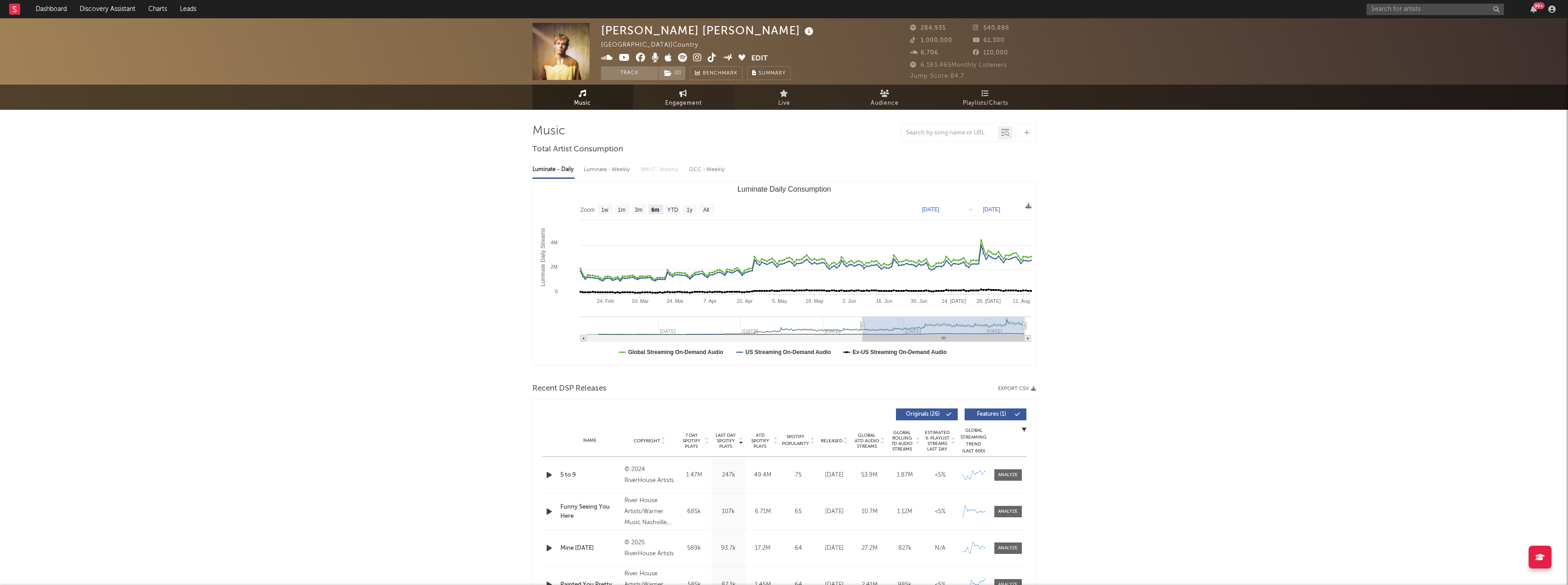
click at [702, 94] on link "Engagement" at bounding box center [683, 97] width 101 height 25
select select "1w"
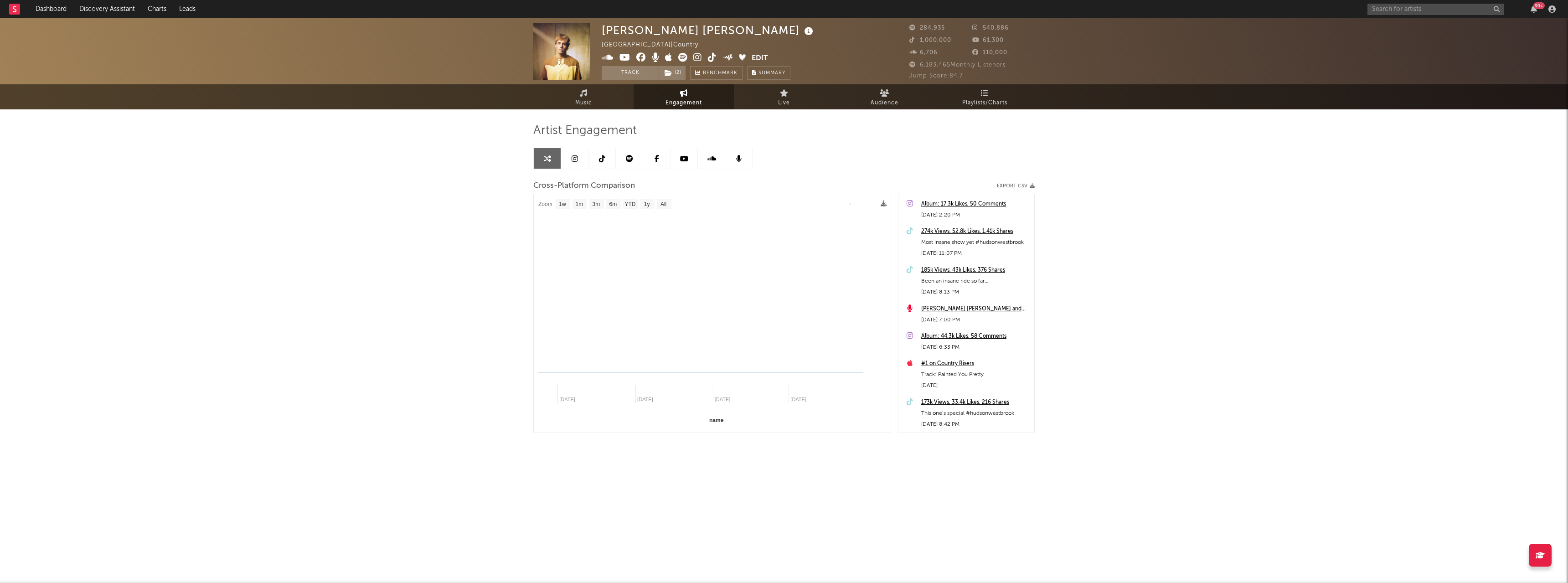
select select "1m"
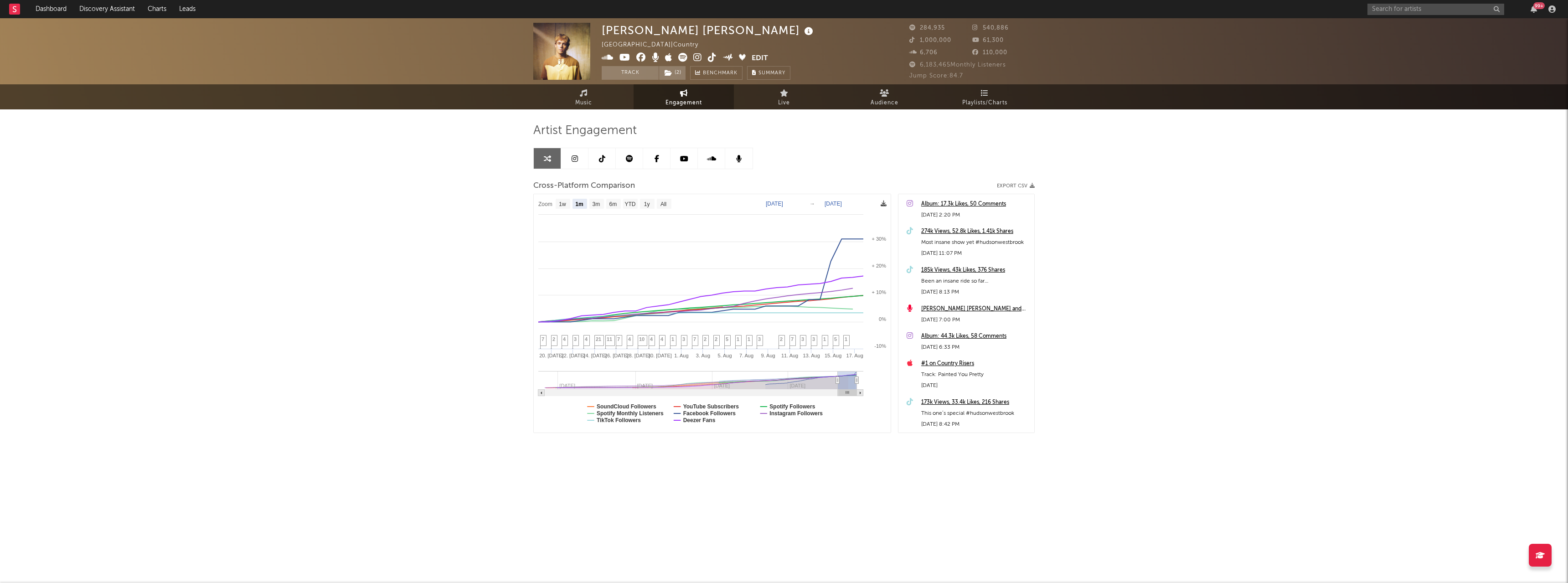
click at [883, 204] on icon at bounding box center [883, 203] width 6 height 6
click at [857, 210] on span "Download as CSV" at bounding box center [840, 214] width 91 height 16
click at [574, 163] on link at bounding box center [575, 158] width 27 height 21
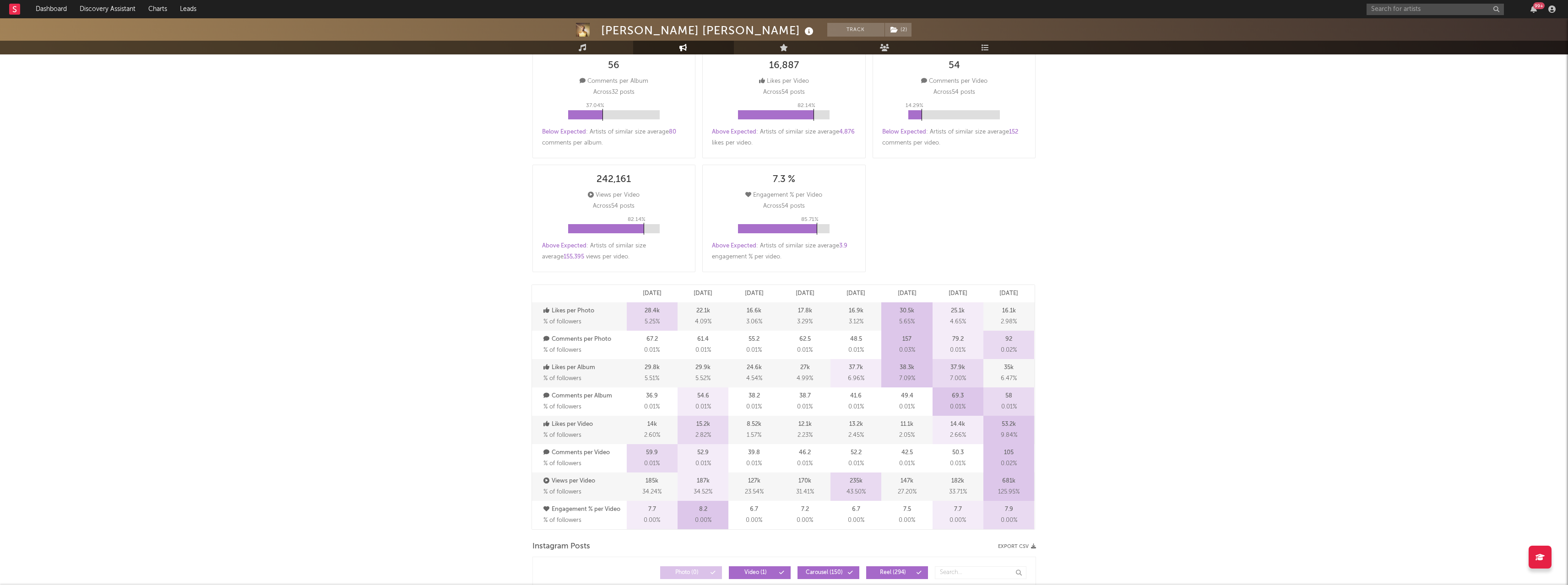
select select "6m"
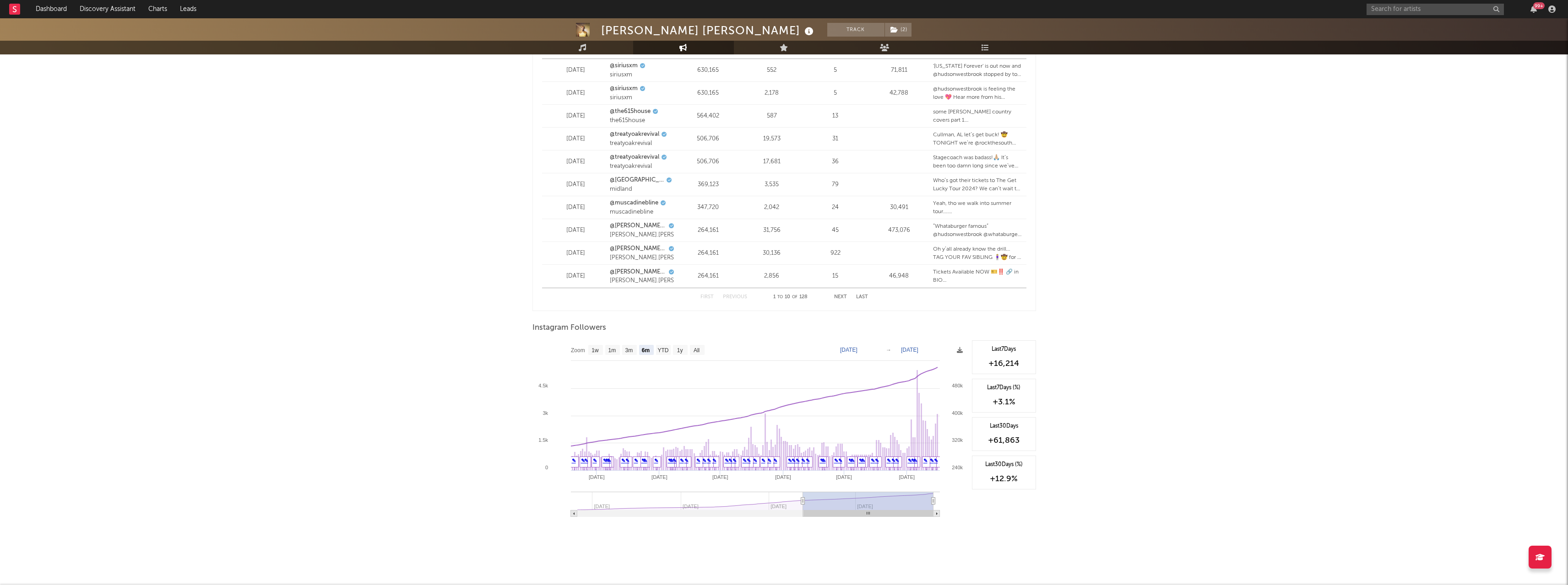
scroll to position [1152, 0]
click at [962, 347] on icon at bounding box center [960, 348] width 6 height 6
click at [959, 348] on icon at bounding box center [960, 348] width 6 height 6
click at [943, 356] on span "Download as CSV" at bounding box center [915, 358] width 91 height 16
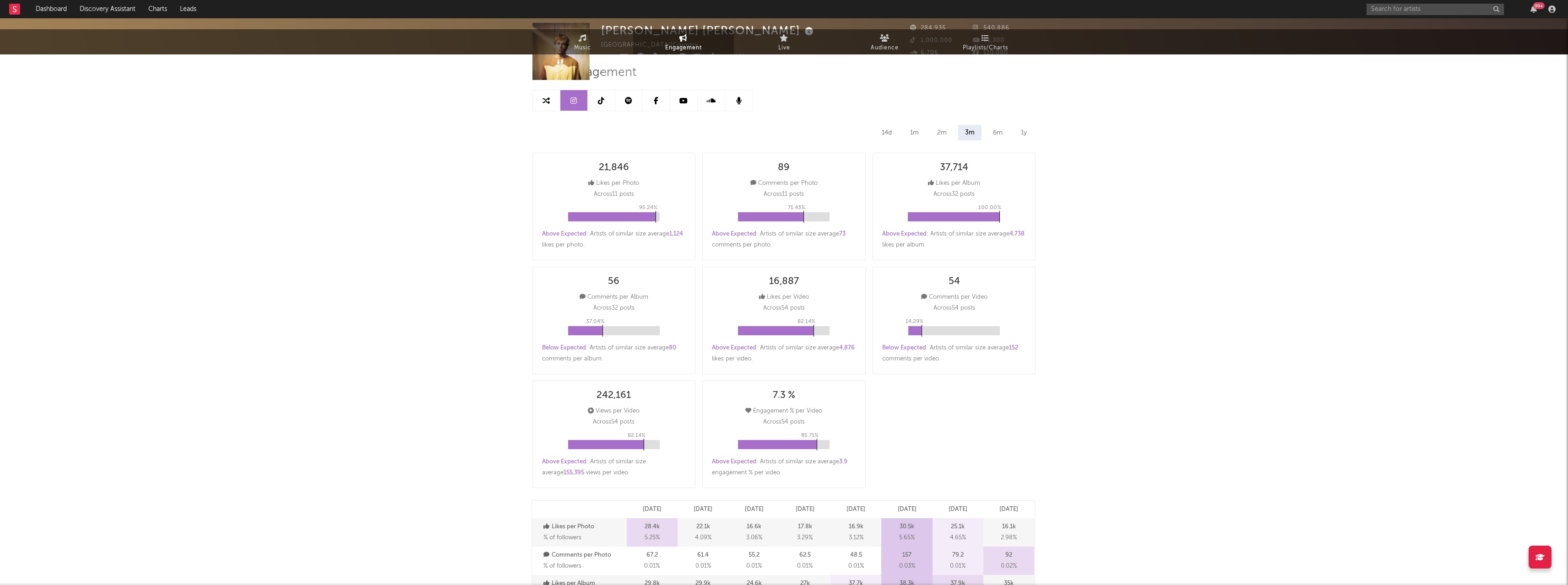
scroll to position [0, 0]
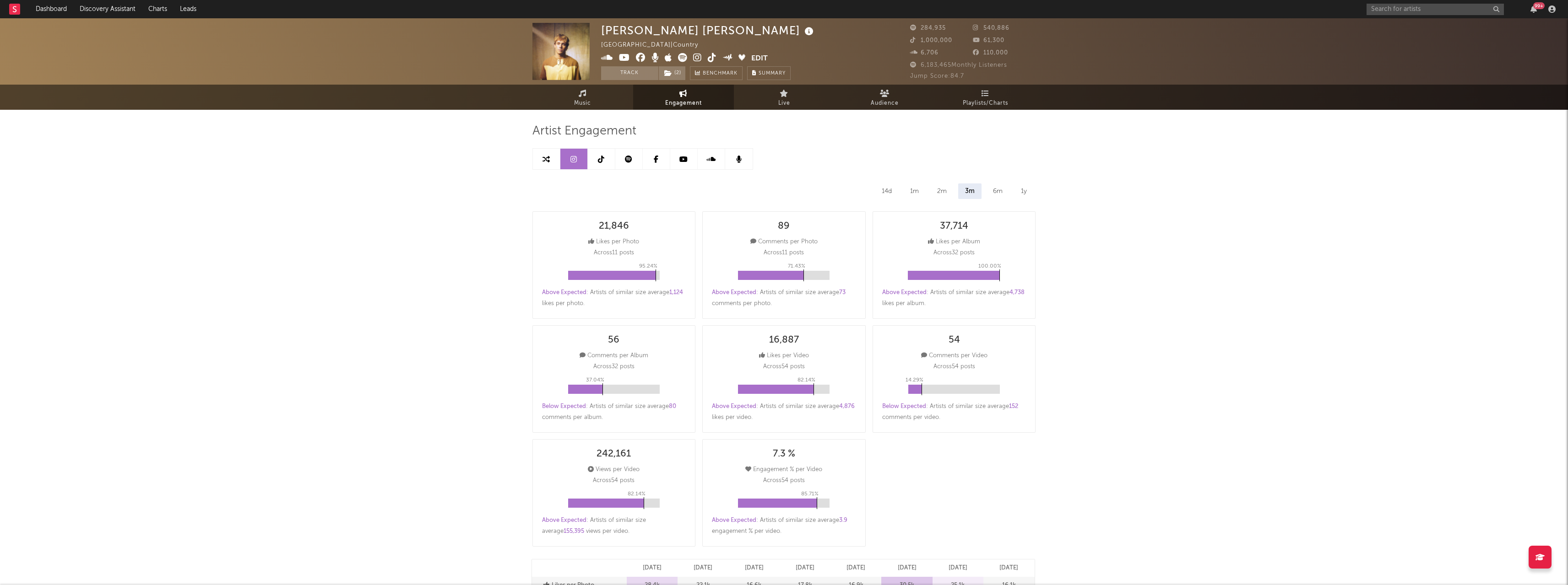
click at [603, 164] on link at bounding box center [602, 159] width 27 height 21
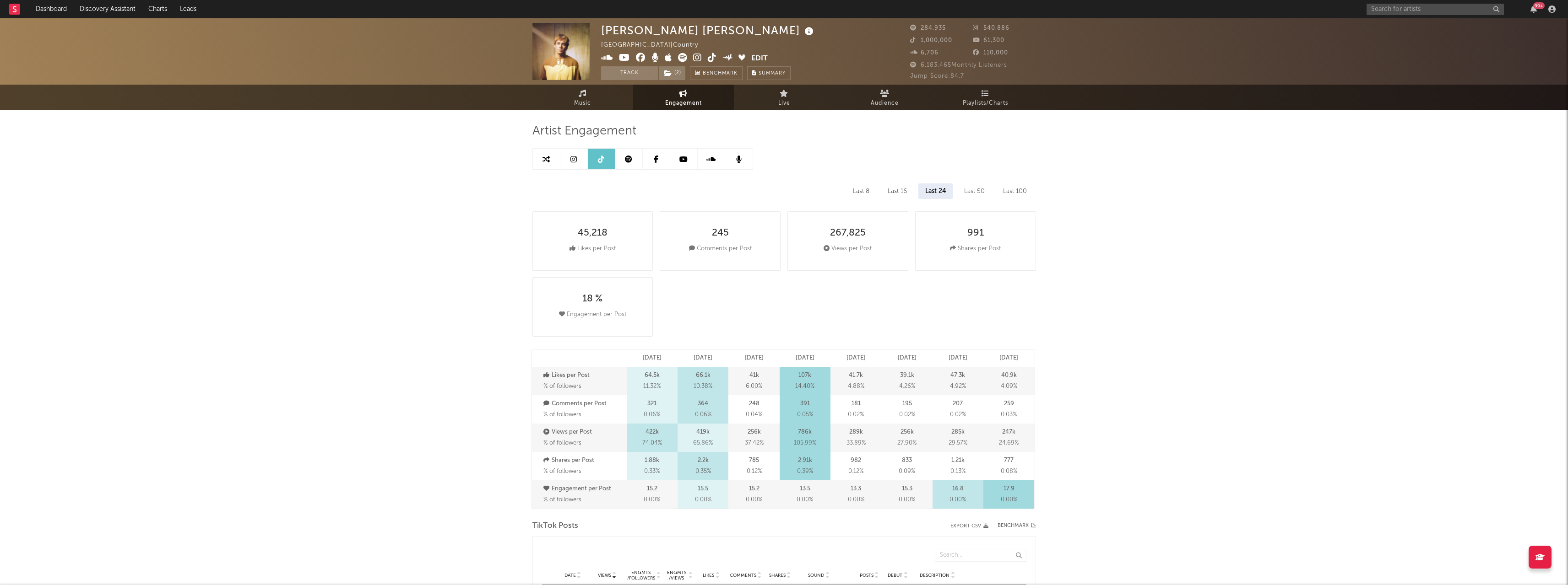
click at [668, 156] on link at bounding box center [657, 159] width 27 height 21
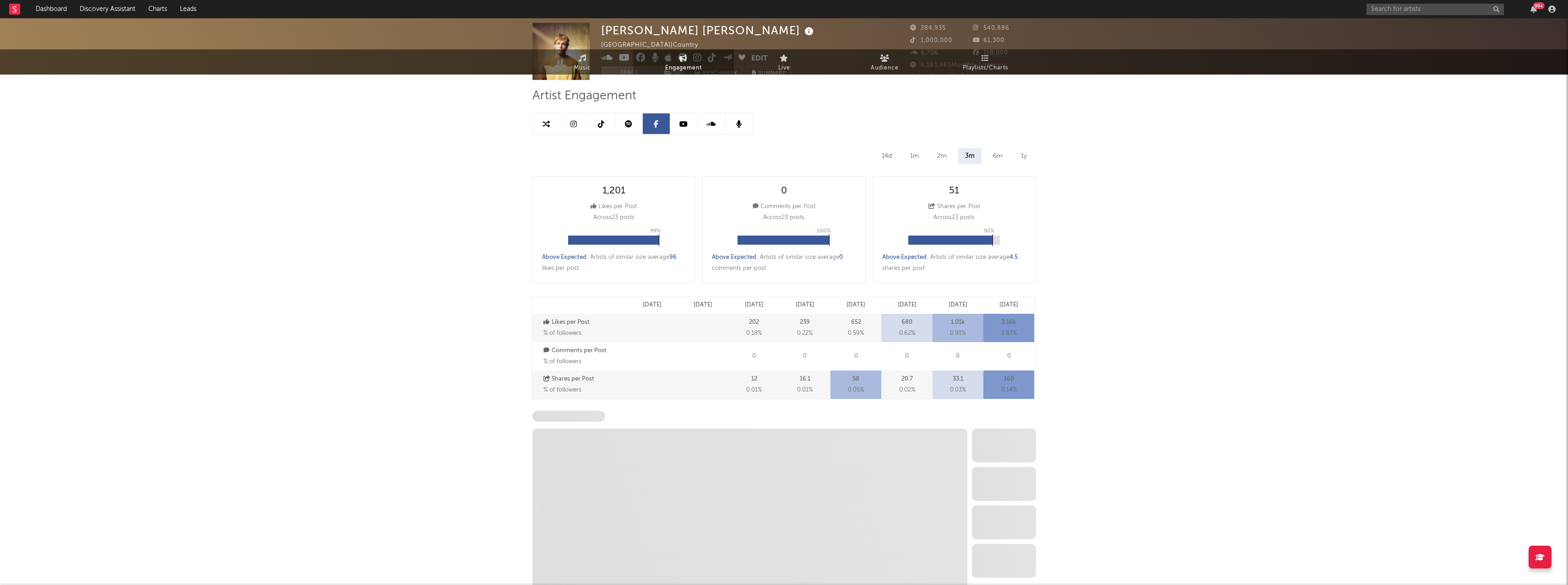
select select "1w"
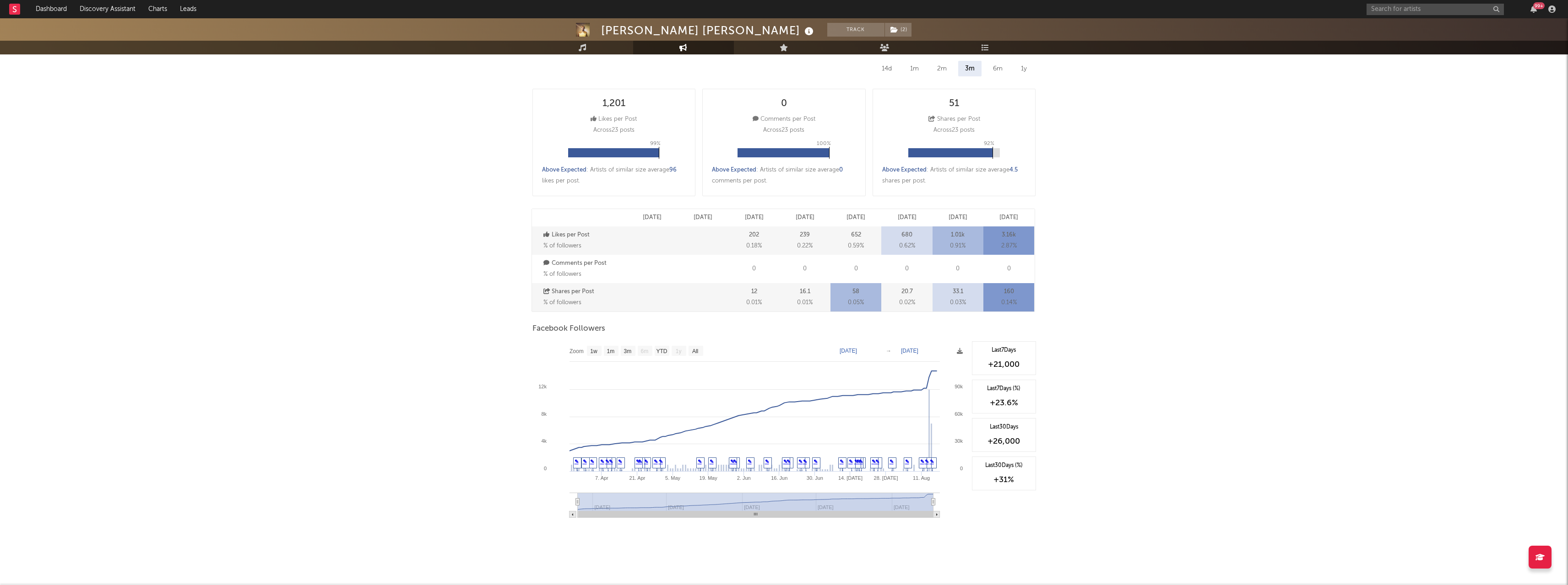
scroll to position [126, 0]
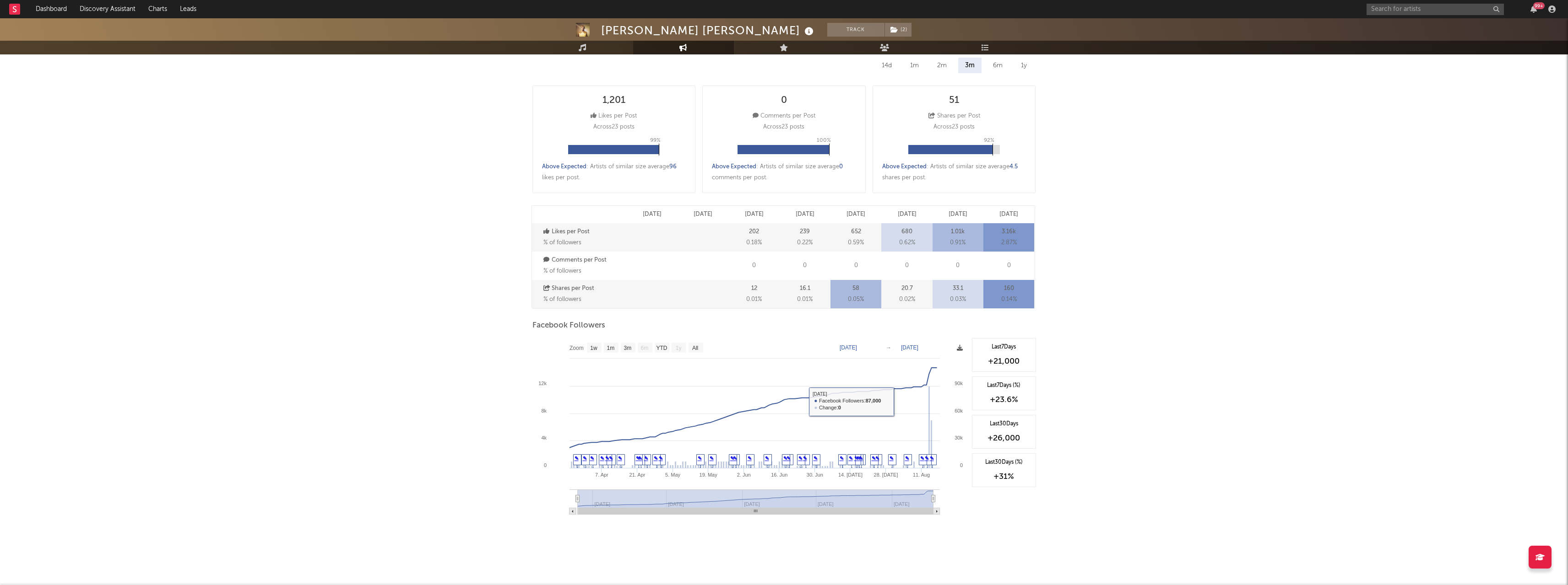
click at [958, 348] on icon at bounding box center [960, 348] width 6 height 6
click at [939, 362] on span "Download as CSV" at bounding box center [915, 358] width 91 height 16
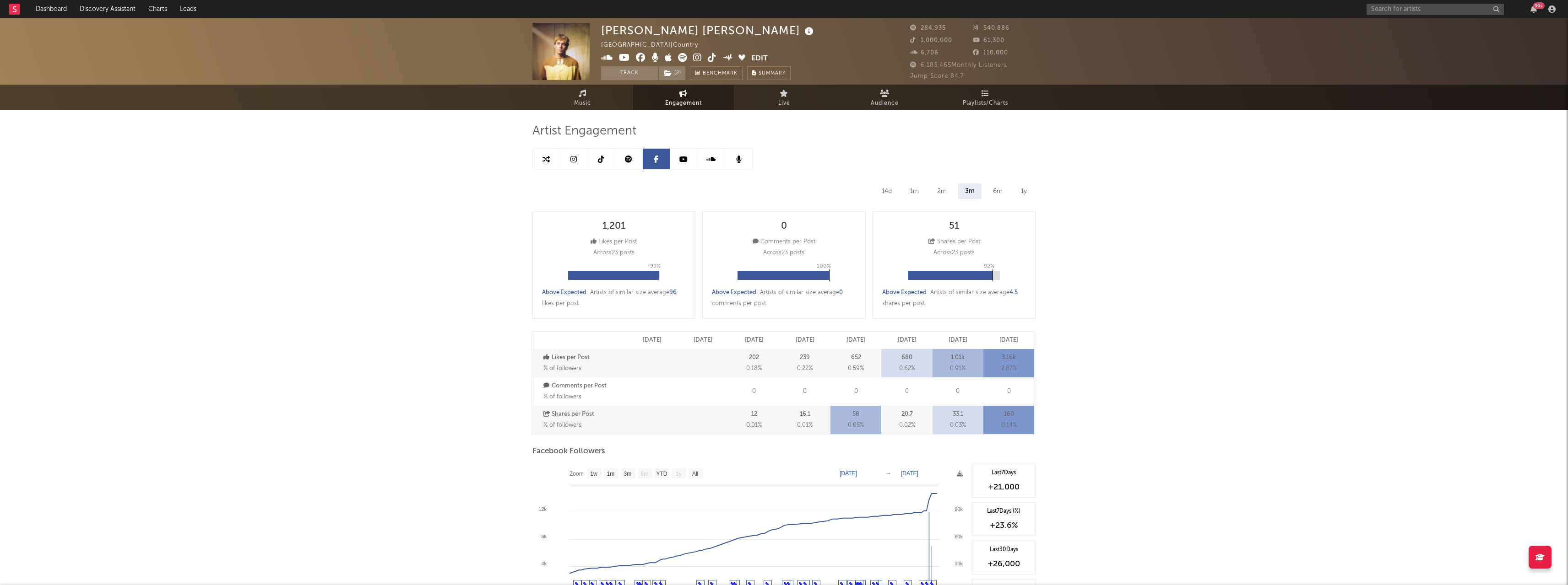
click at [604, 161] on icon at bounding box center [601, 159] width 7 height 7
select select "6m"
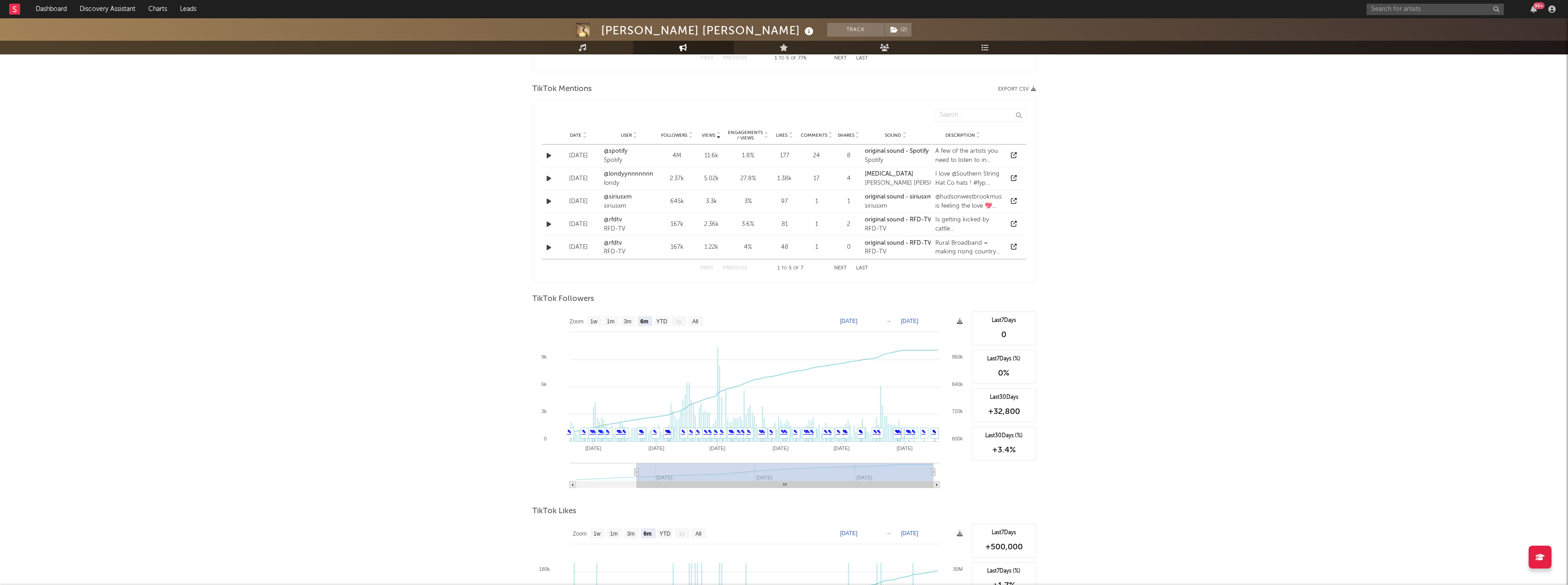
scroll to position [732, 0]
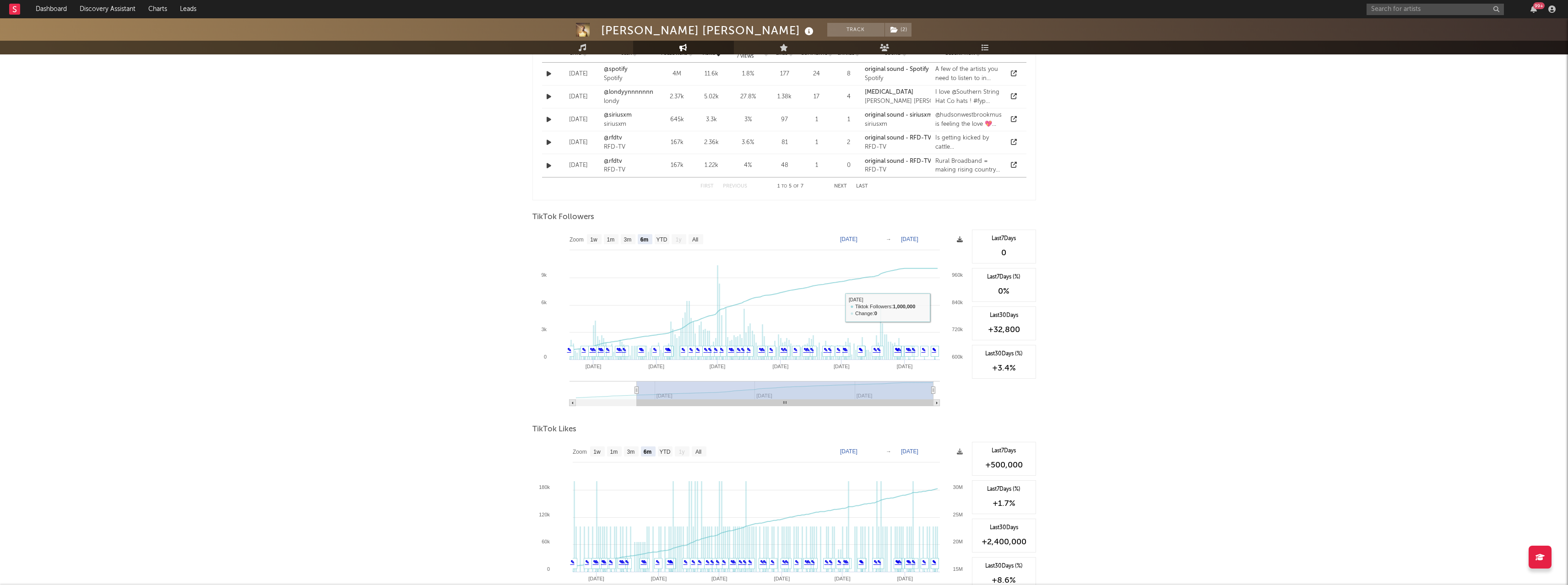
click at [957, 238] on icon at bounding box center [960, 239] width 6 height 6
click at [934, 247] on span "Download as CSV" at bounding box center [913, 248] width 91 height 16
